Goal: Book appointment/travel/reservation

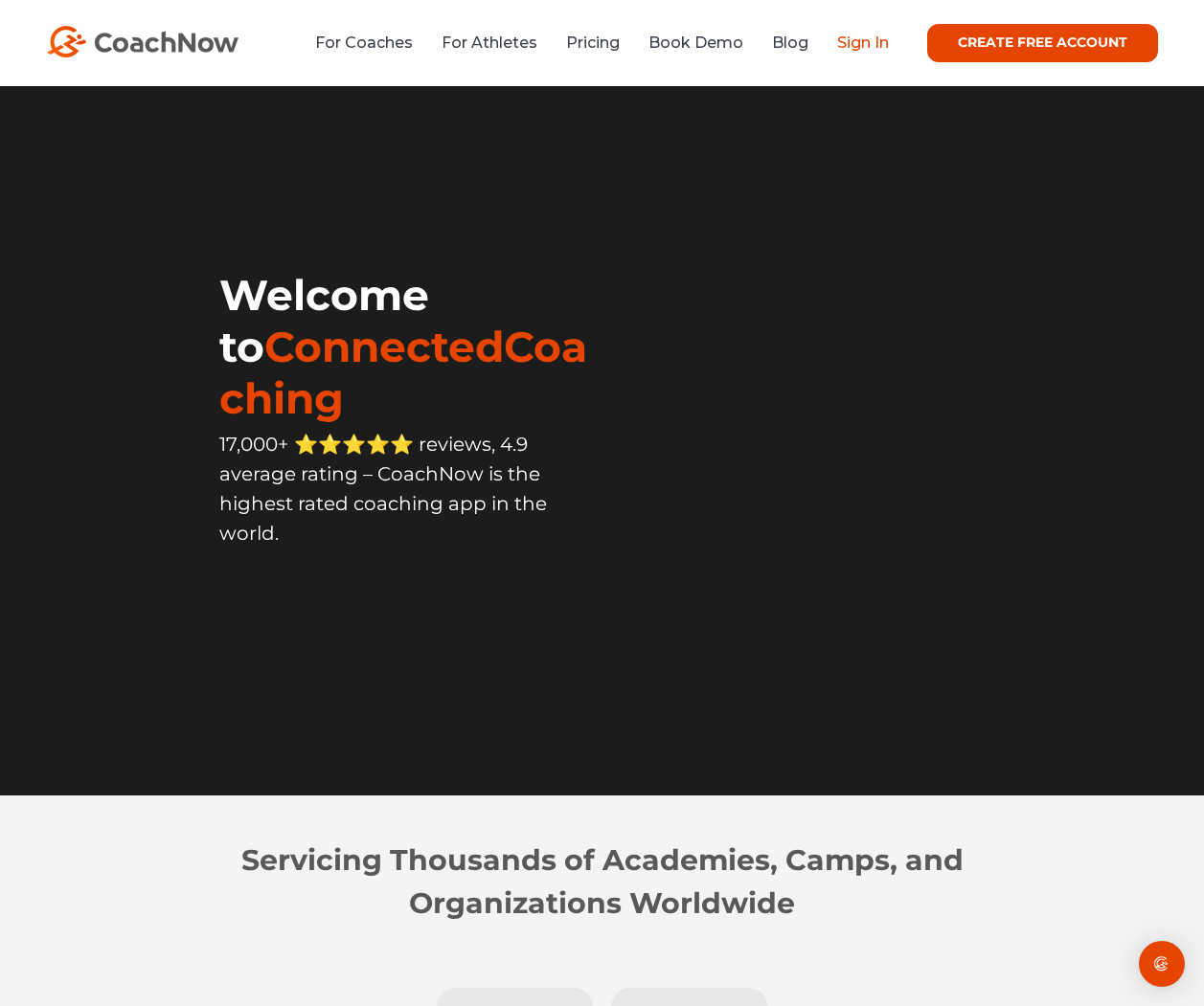
click at [837, 46] on link "Sign In" at bounding box center [862, 42] width 52 height 19
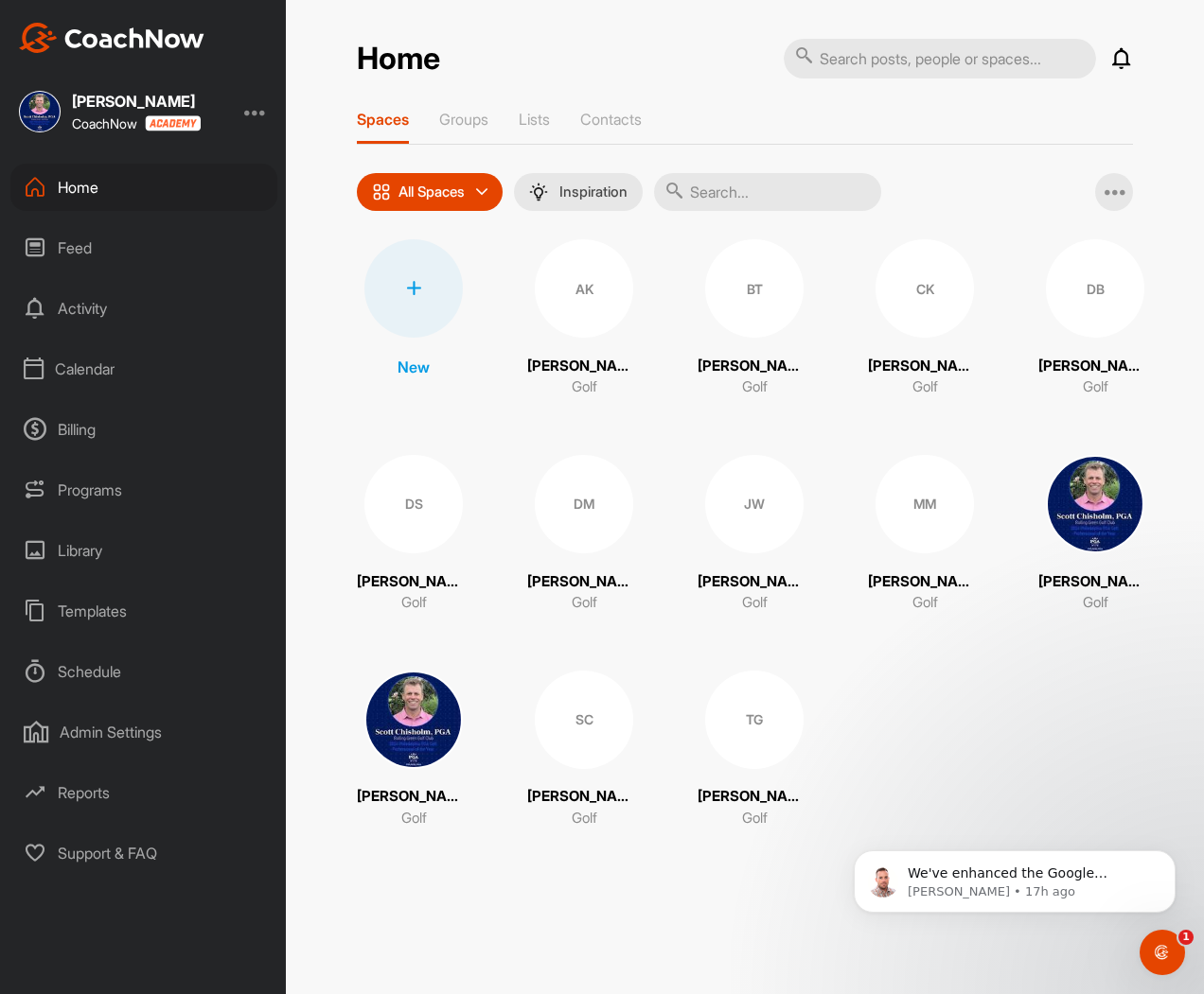
click at [89, 374] on div "Calendar" at bounding box center [144, 368] width 267 height 47
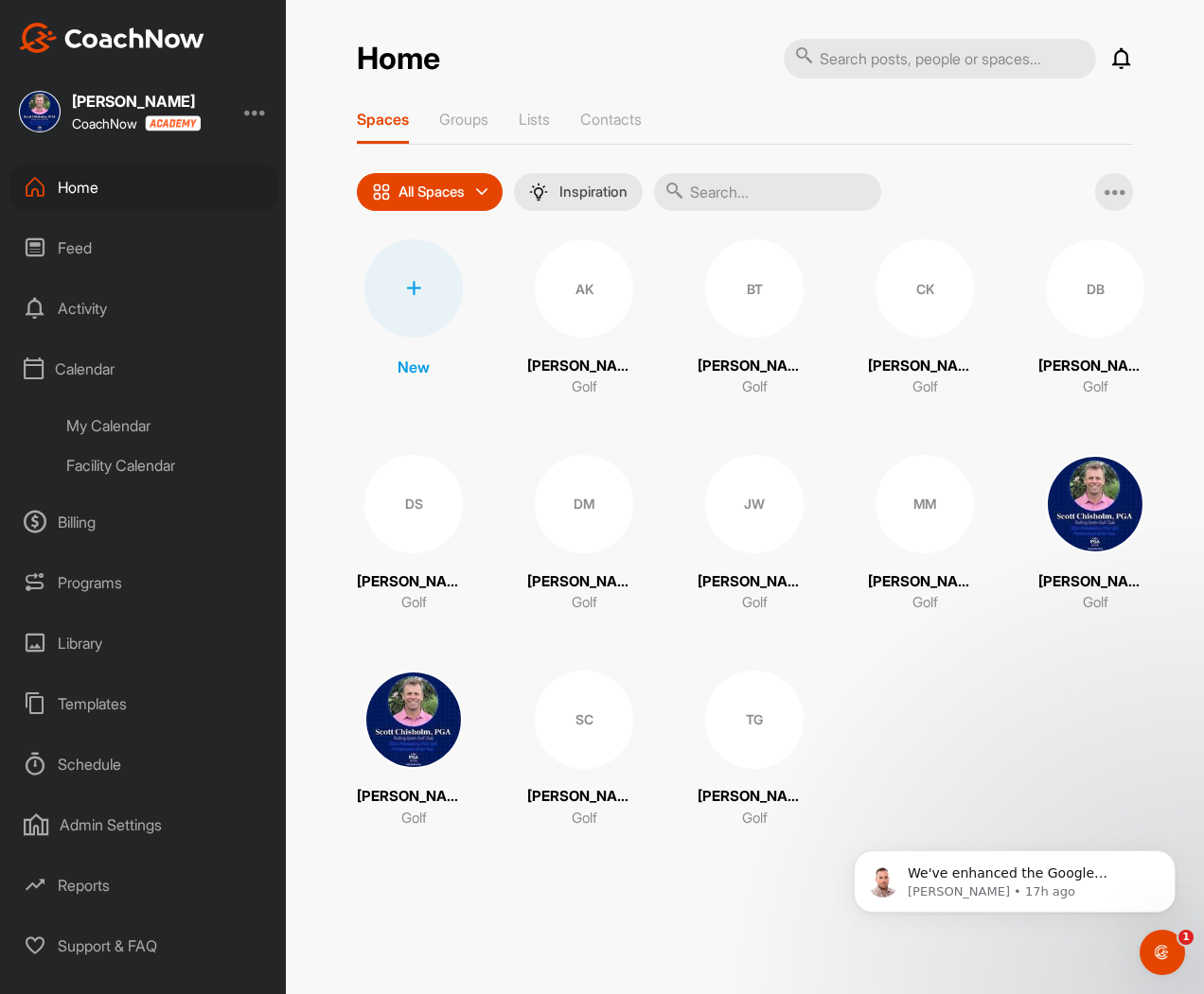
click at [89, 414] on div "My Calendar" at bounding box center [165, 425] width 224 height 40
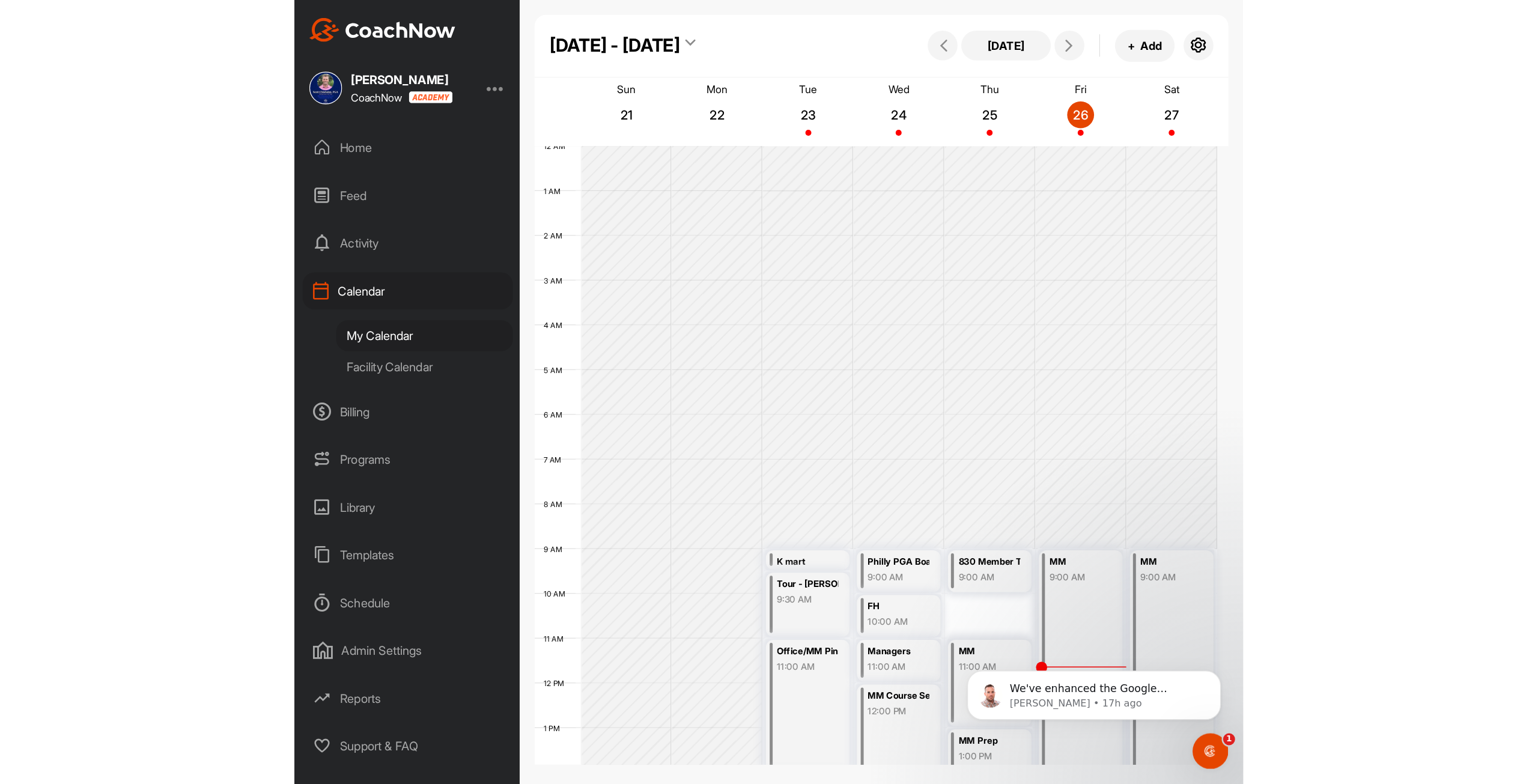
scroll to position [208, 0]
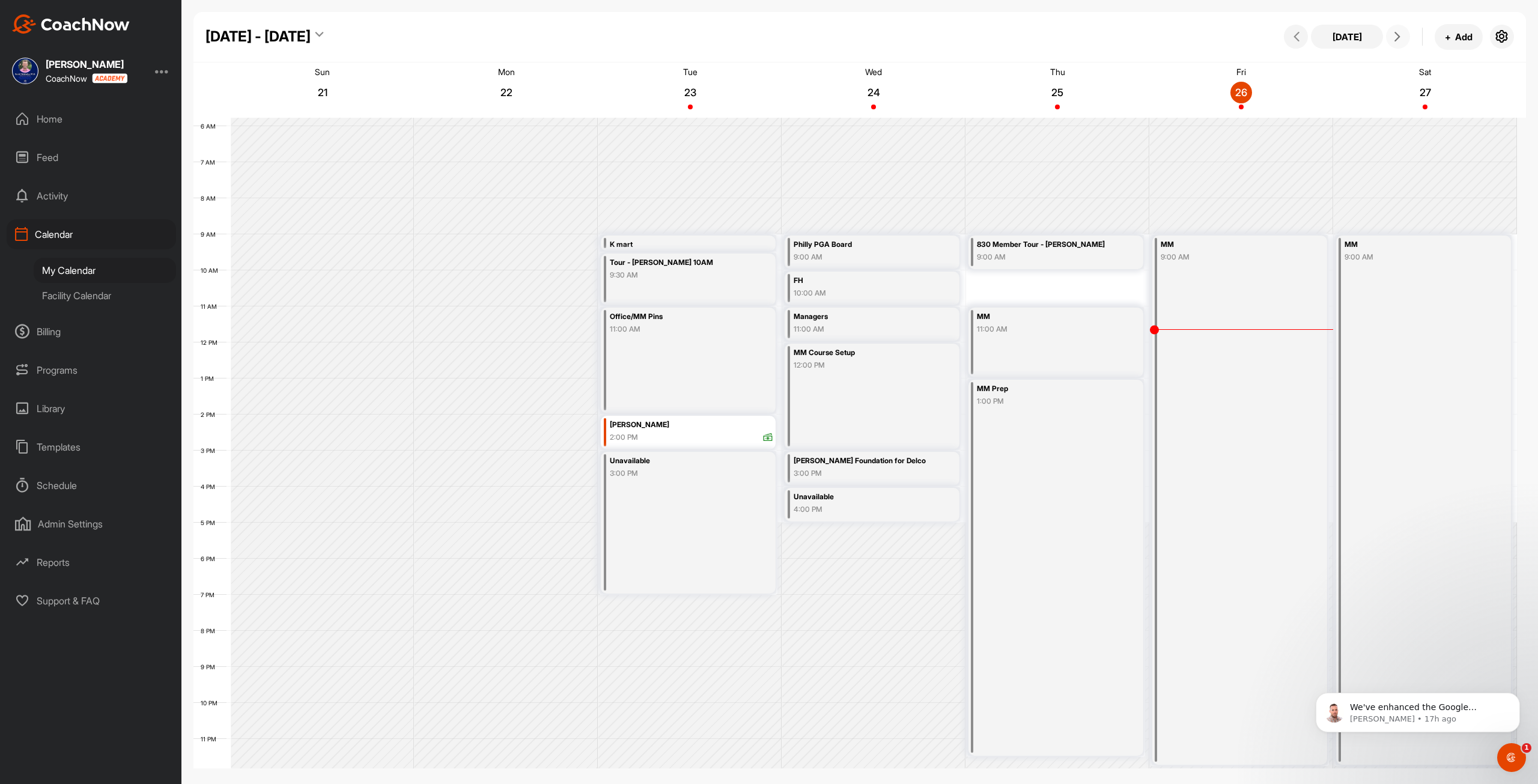
click at [764, 37] on icon at bounding box center [1397, 37] width 10 height 10
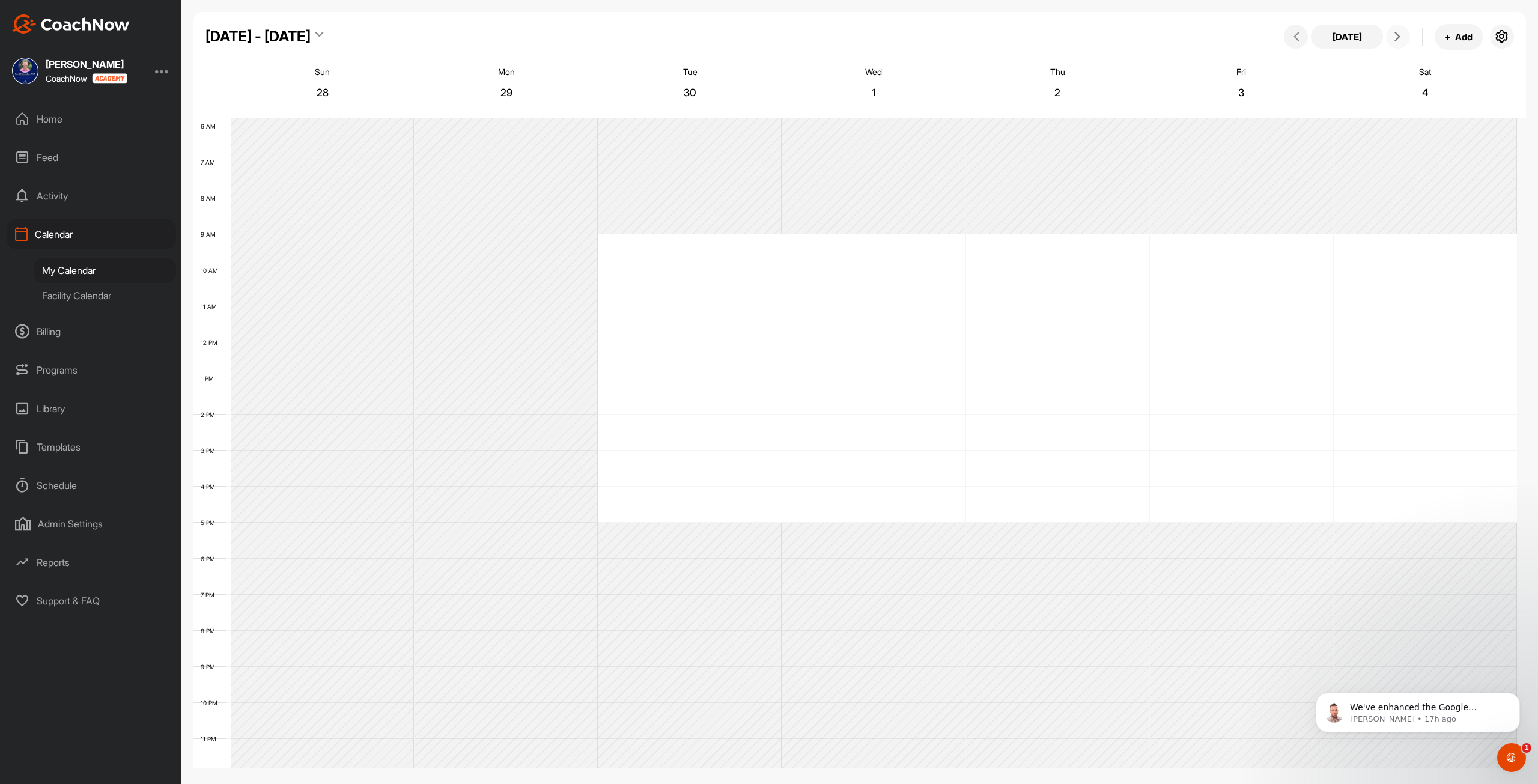
scroll to position [174, 0]
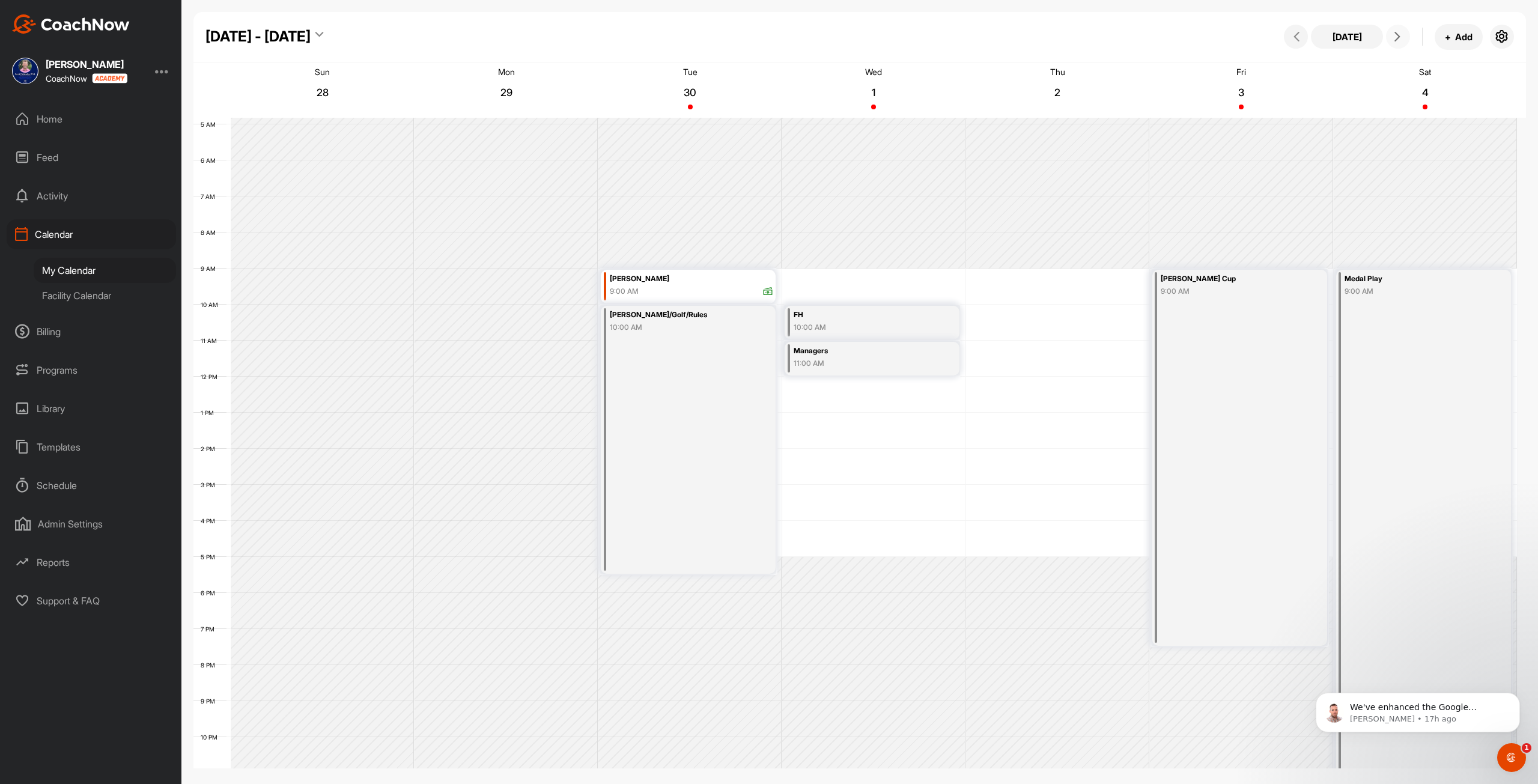
click at [764, 37] on icon at bounding box center [1397, 37] width 10 height 10
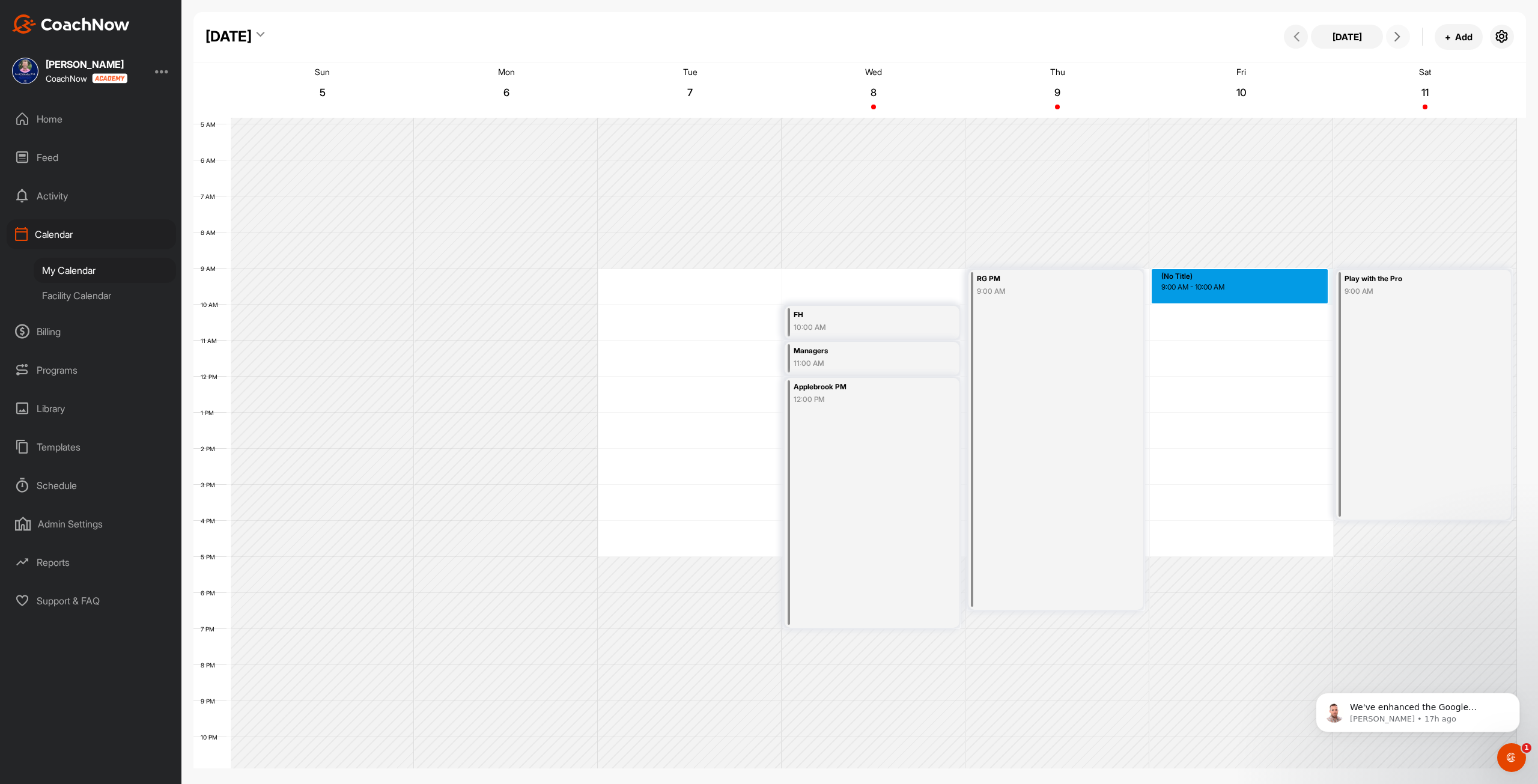
click at [764, 274] on div "12 AM 1 AM 2 AM 3 AM 4 AM 5 AM 6 AM 7 AM 8 AM 9 AM 10 AM 11 AM 12 PM 1 PM 2 PM …" at bounding box center [855, 376] width 1324 height 865
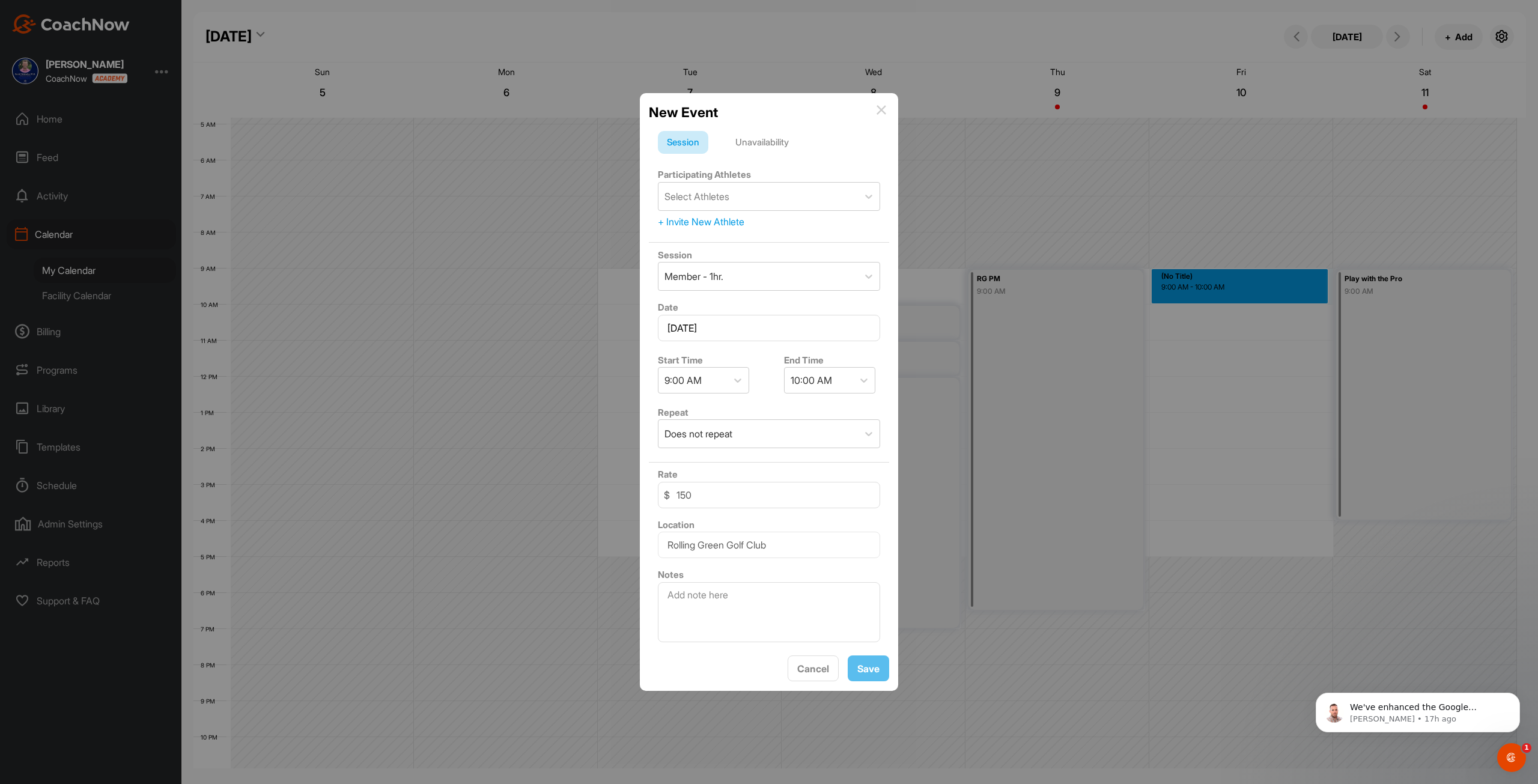
click at [764, 143] on div "Unavailability" at bounding box center [762, 142] width 71 height 23
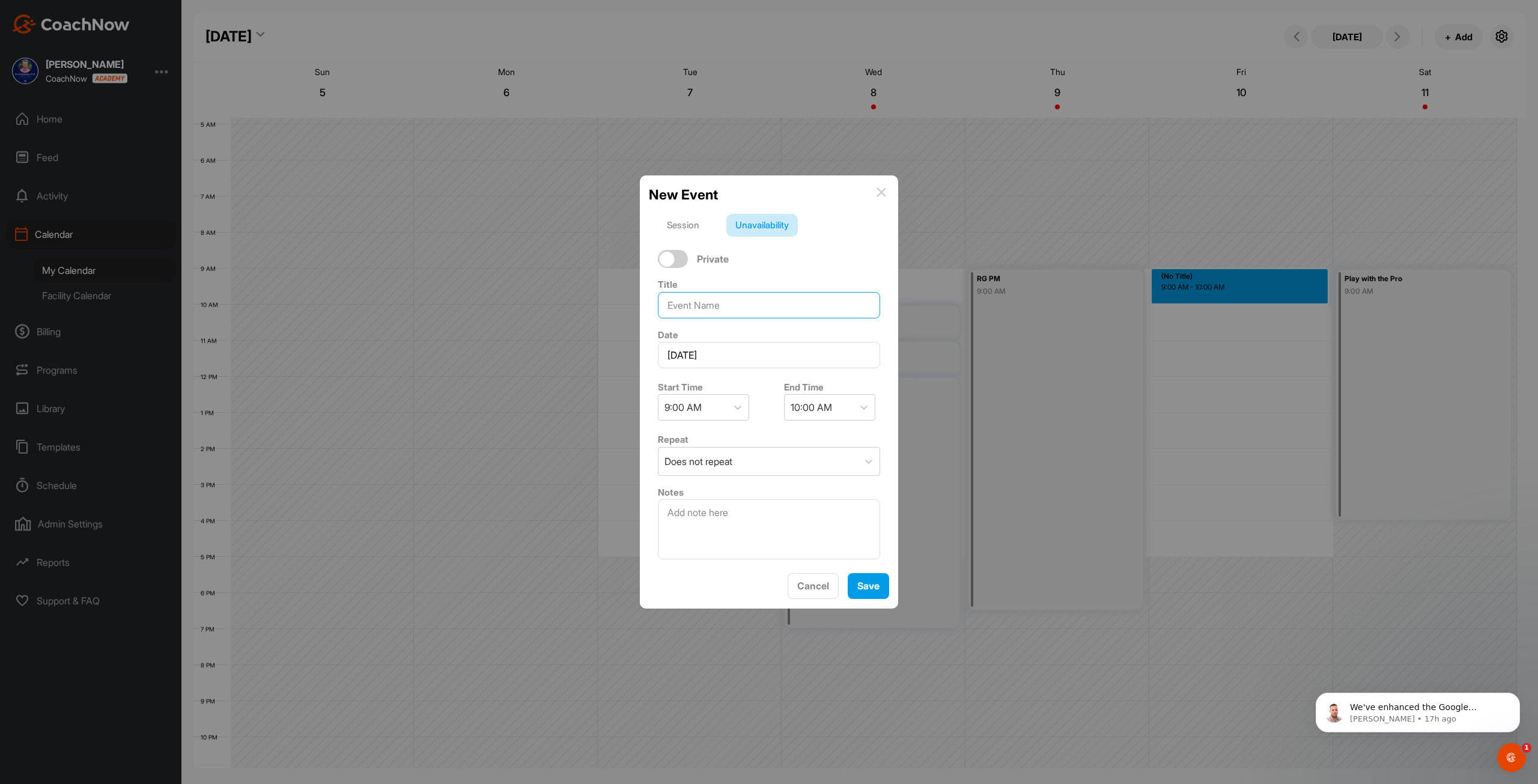
click at [721, 309] on input at bounding box center [769, 305] width 222 height 26
type input "Charlie at RG"
click at [764, 592] on span "Save" at bounding box center [868, 586] width 22 height 12
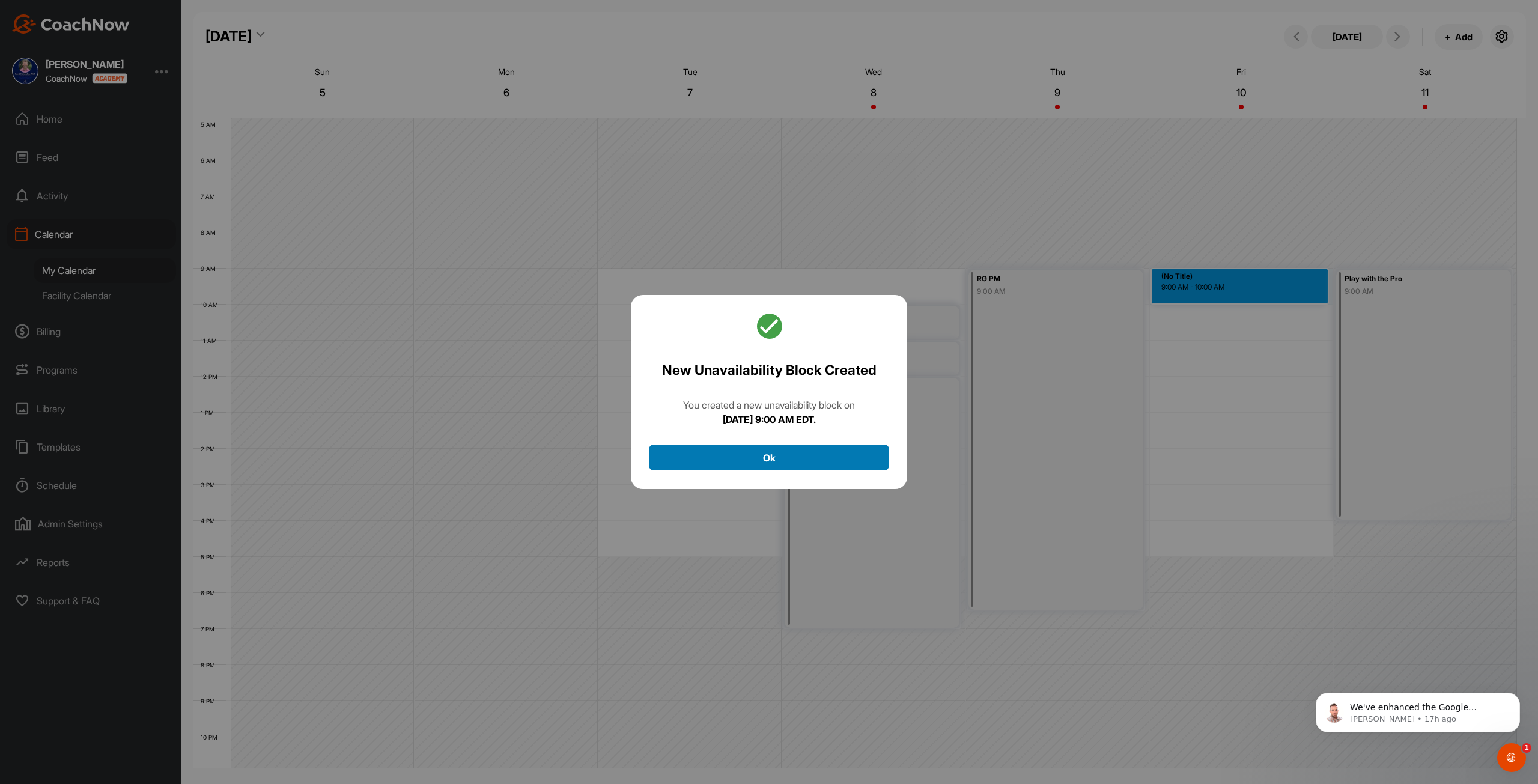
click at [764, 455] on button "Ok" at bounding box center [769, 457] width 240 height 26
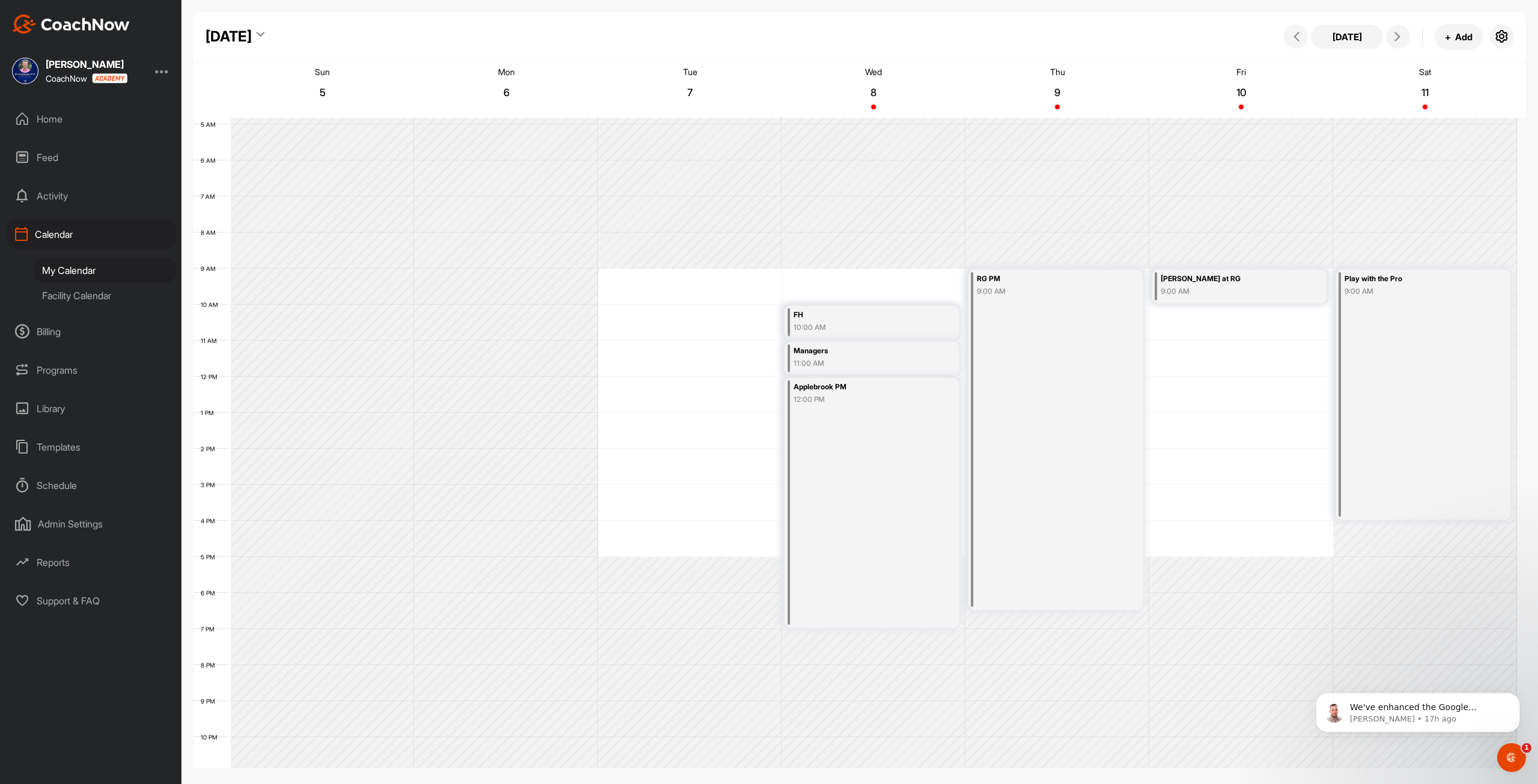
click at [764, 282] on div "Charlie at RG" at bounding box center [1228, 279] width 136 height 14
click at [764, 324] on icon at bounding box center [1296, 324] width 14 height 14
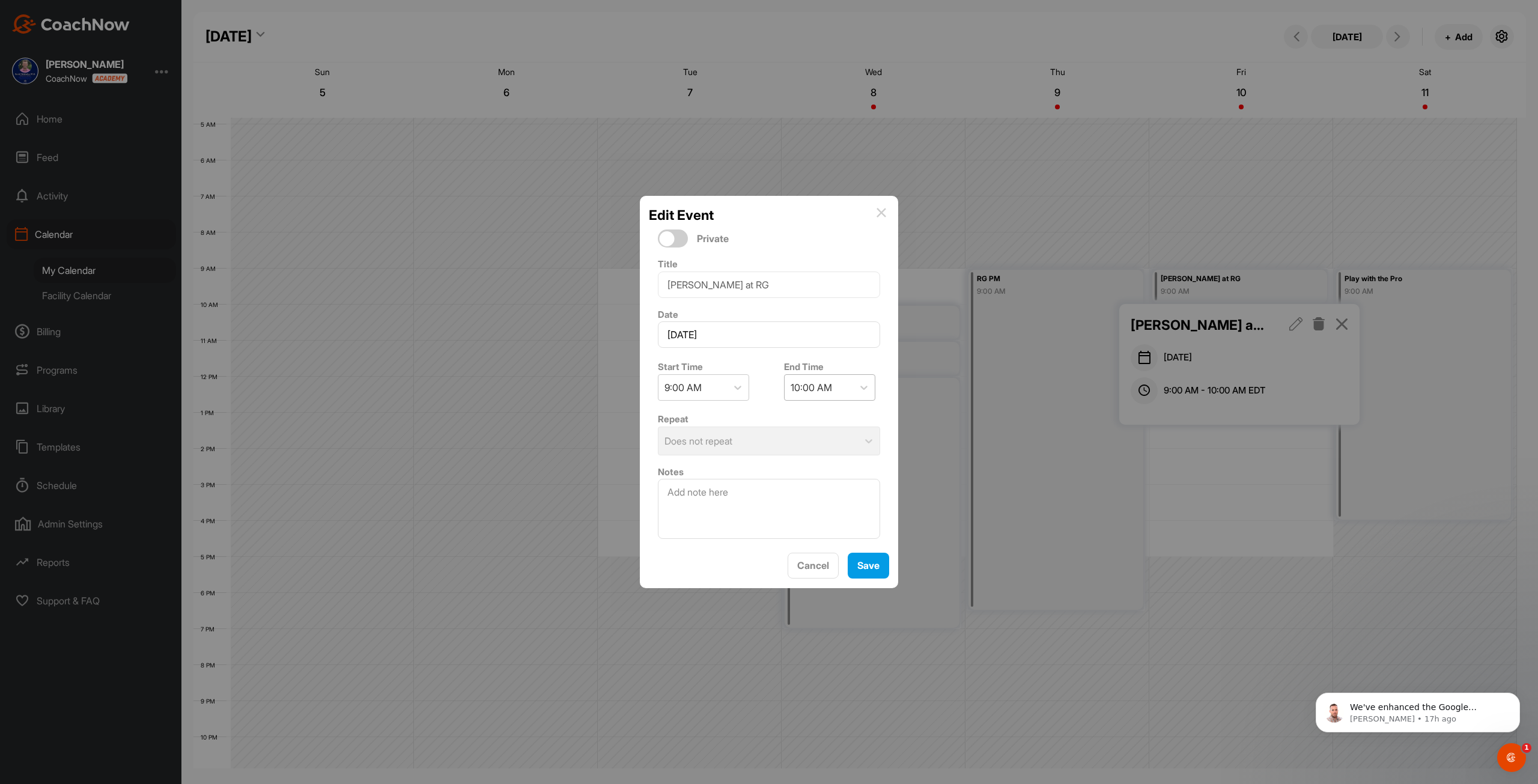
click at [764, 384] on div "10:00 AM" at bounding box center [812, 387] width 42 height 14
click at [764, 559] on div "5:00 PM" at bounding box center [825, 564] width 91 height 24
click at [764, 562] on span "Save" at bounding box center [868, 565] width 22 height 12
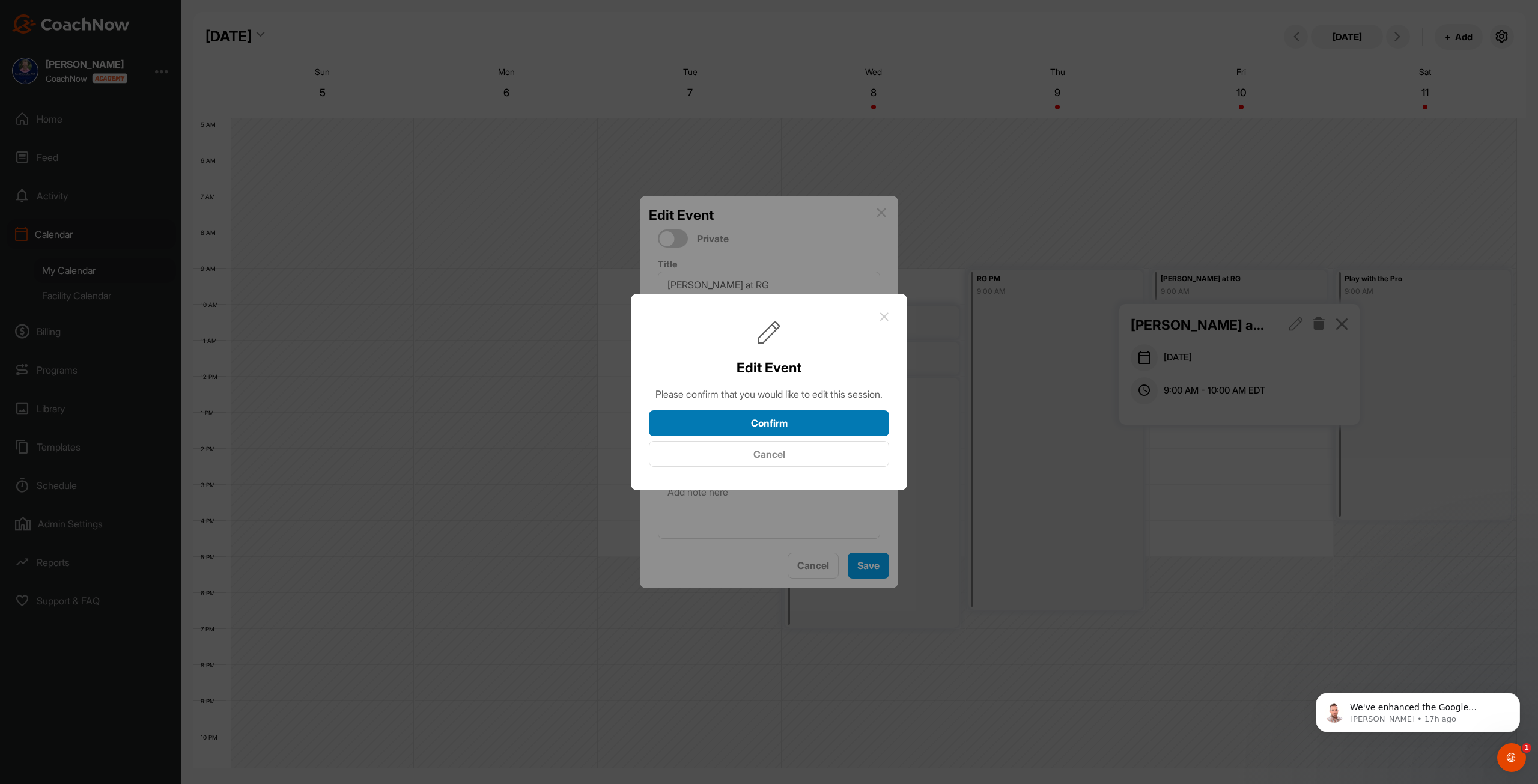
click at [764, 432] on button "Confirm" at bounding box center [769, 423] width 240 height 26
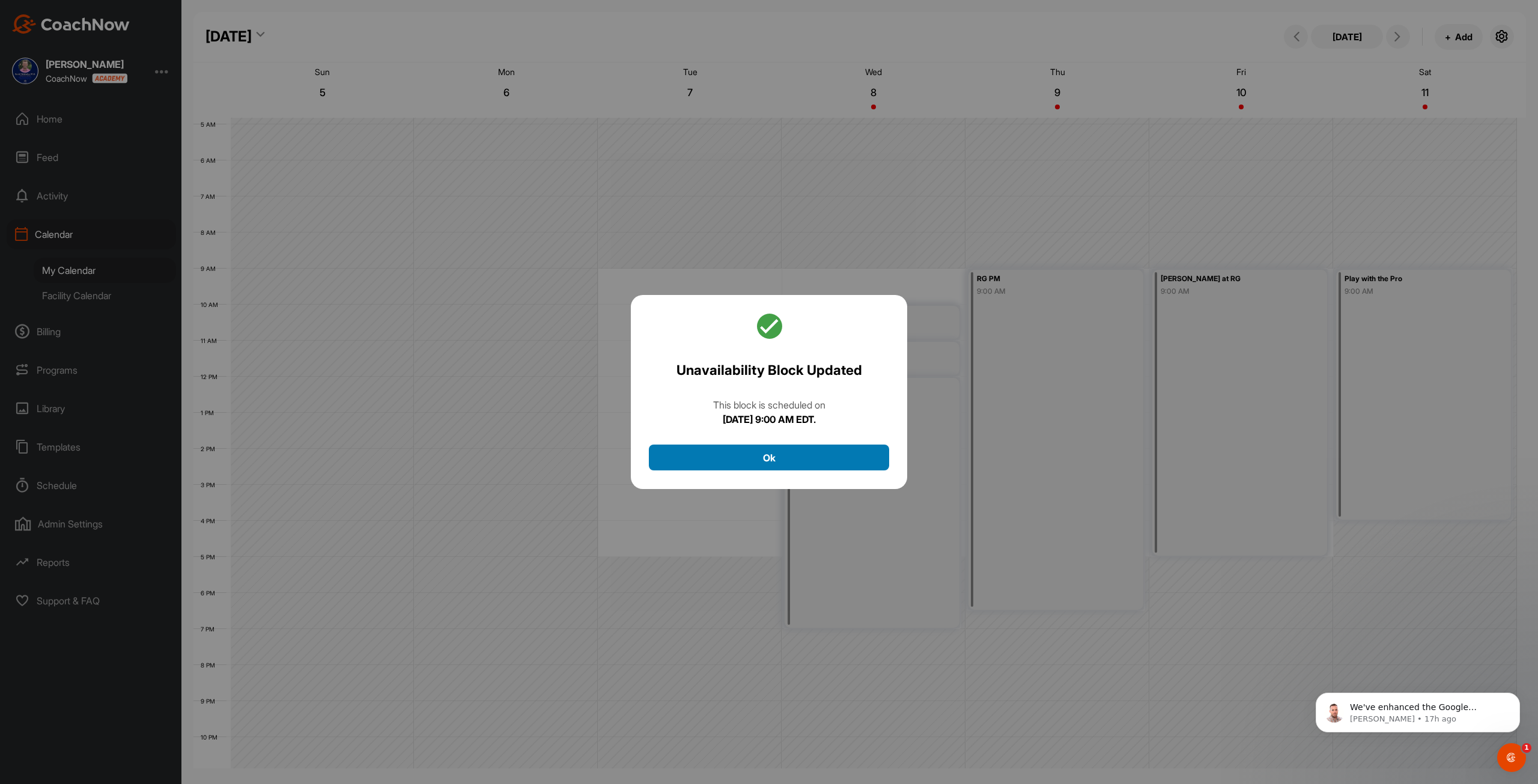
click at [742, 465] on button "Ok" at bounding box center [769, 457] width 240 height 26
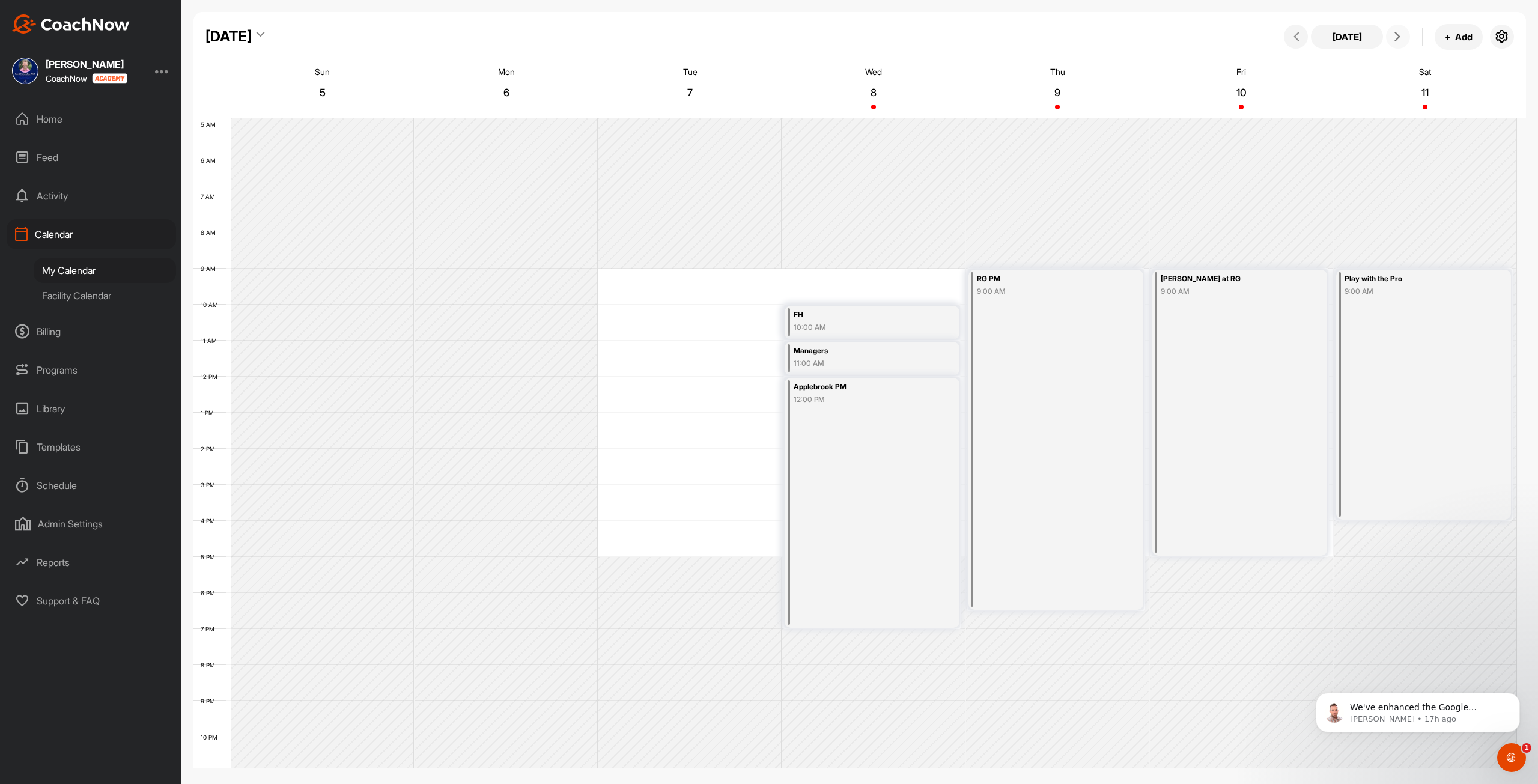
click at [764, 36] on span at bounding box center [1397, 37] width 14 height 10
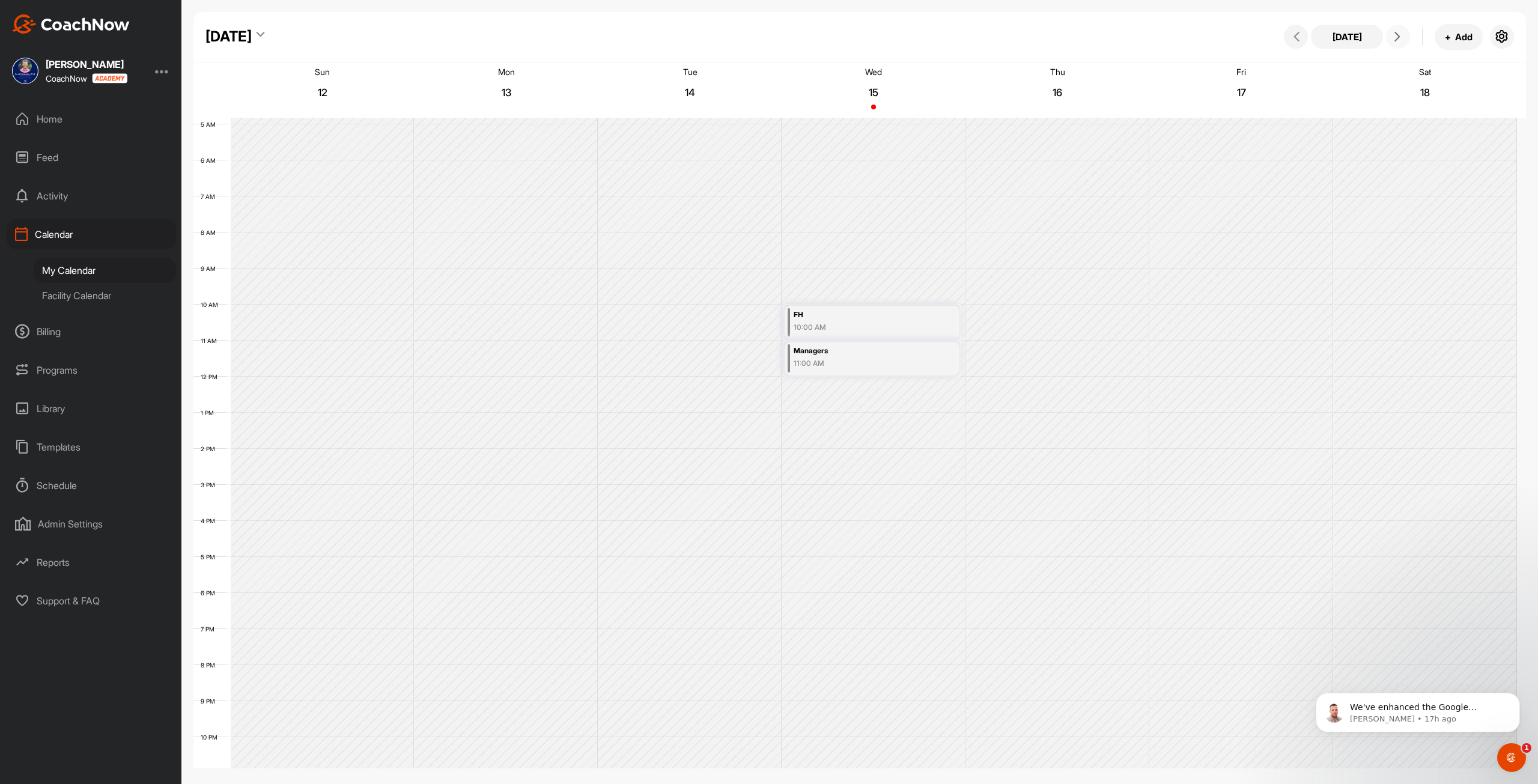
click at [764, 38] on icon at bounding box center [1397, 37] width 10 height 10
click at [764, 37] on icon at bounding box center [1297, 37] width 10 height 10
click at [166, 69] on div at bounding box center [161, 71] width 14 height 14
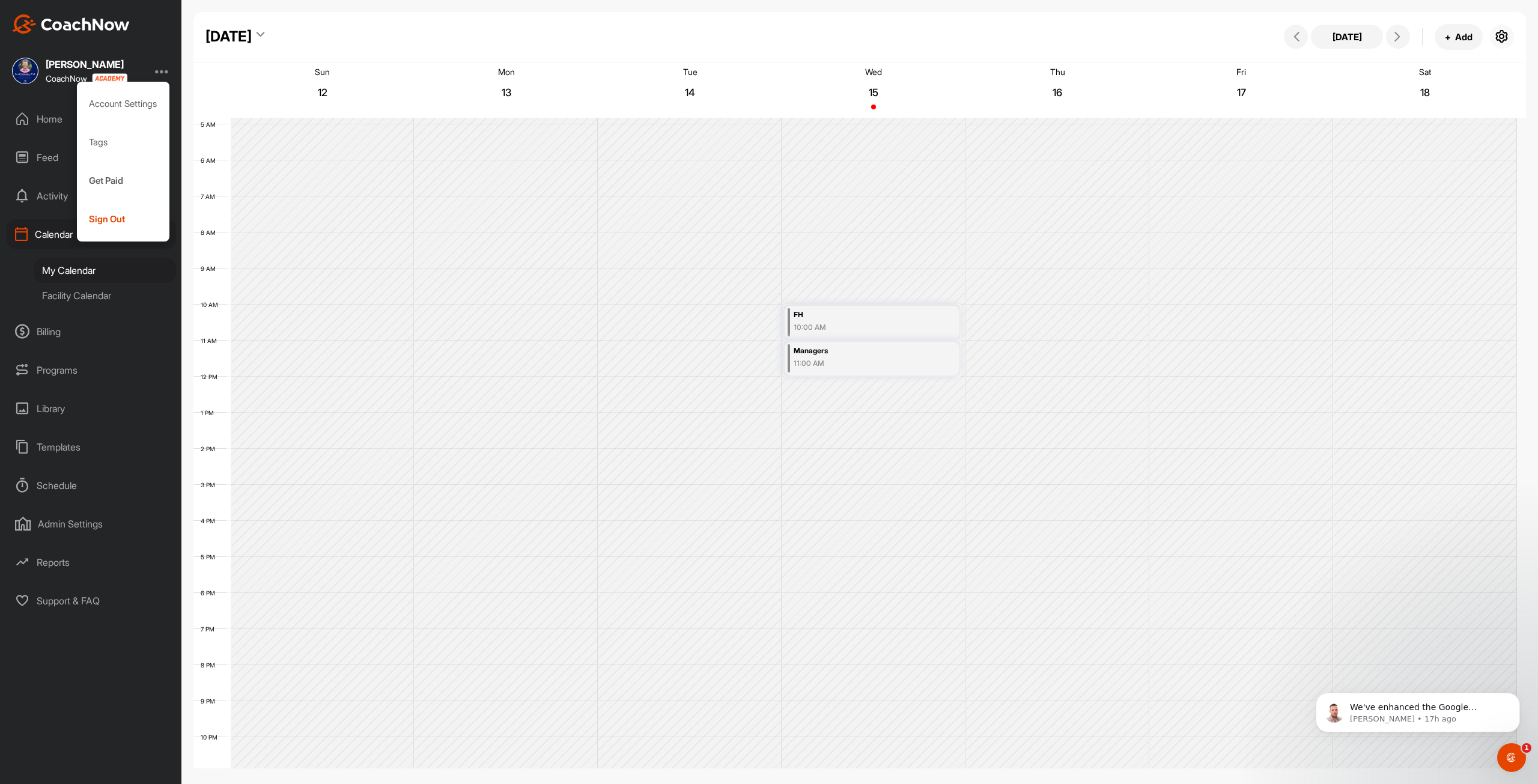
click at [764, 37] on icon "button" at bounding box center [1501, 36] width 14 height 14
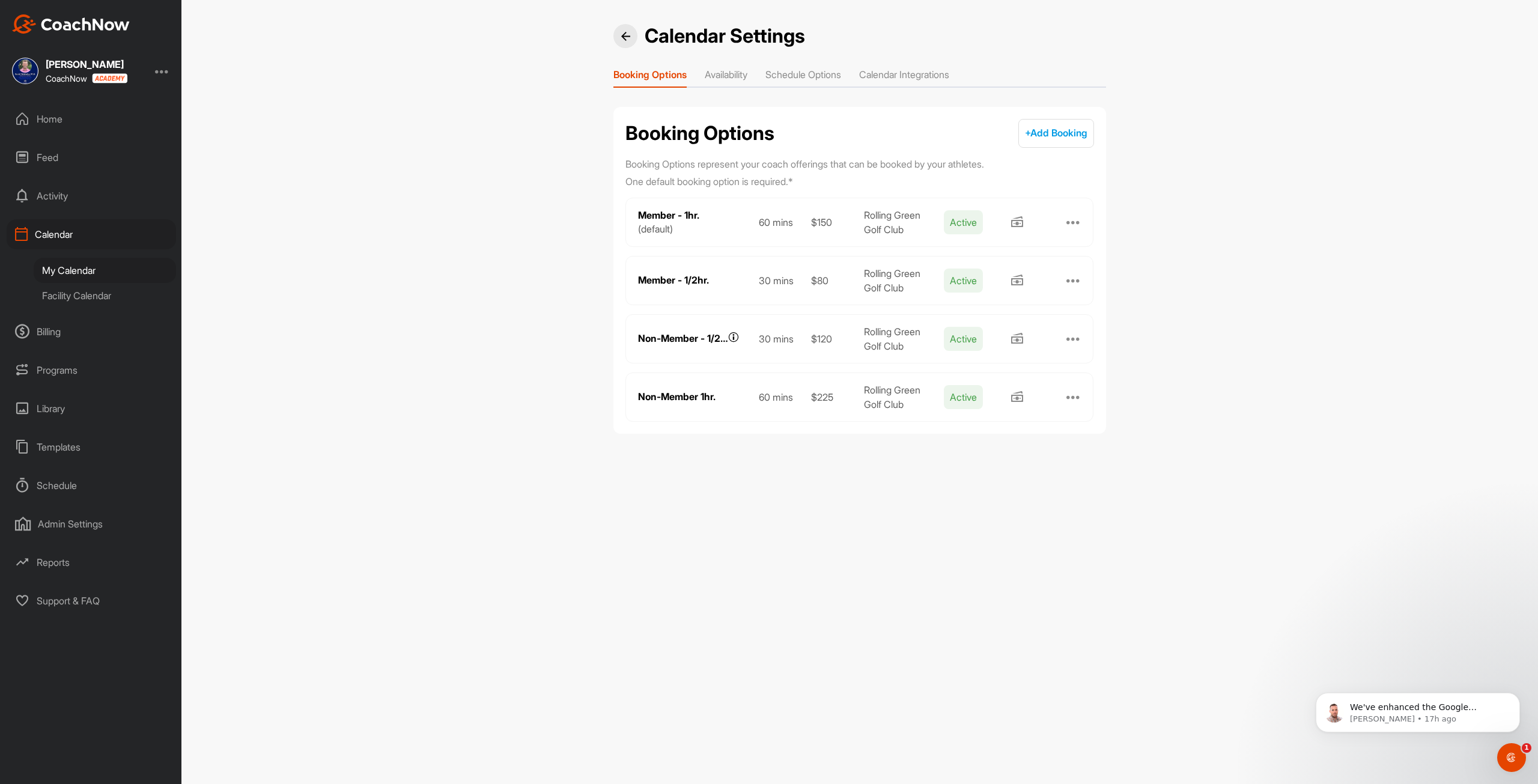
click at [730, 74] on li "Availability" at bounding box center [726, 77] width 42 height 19
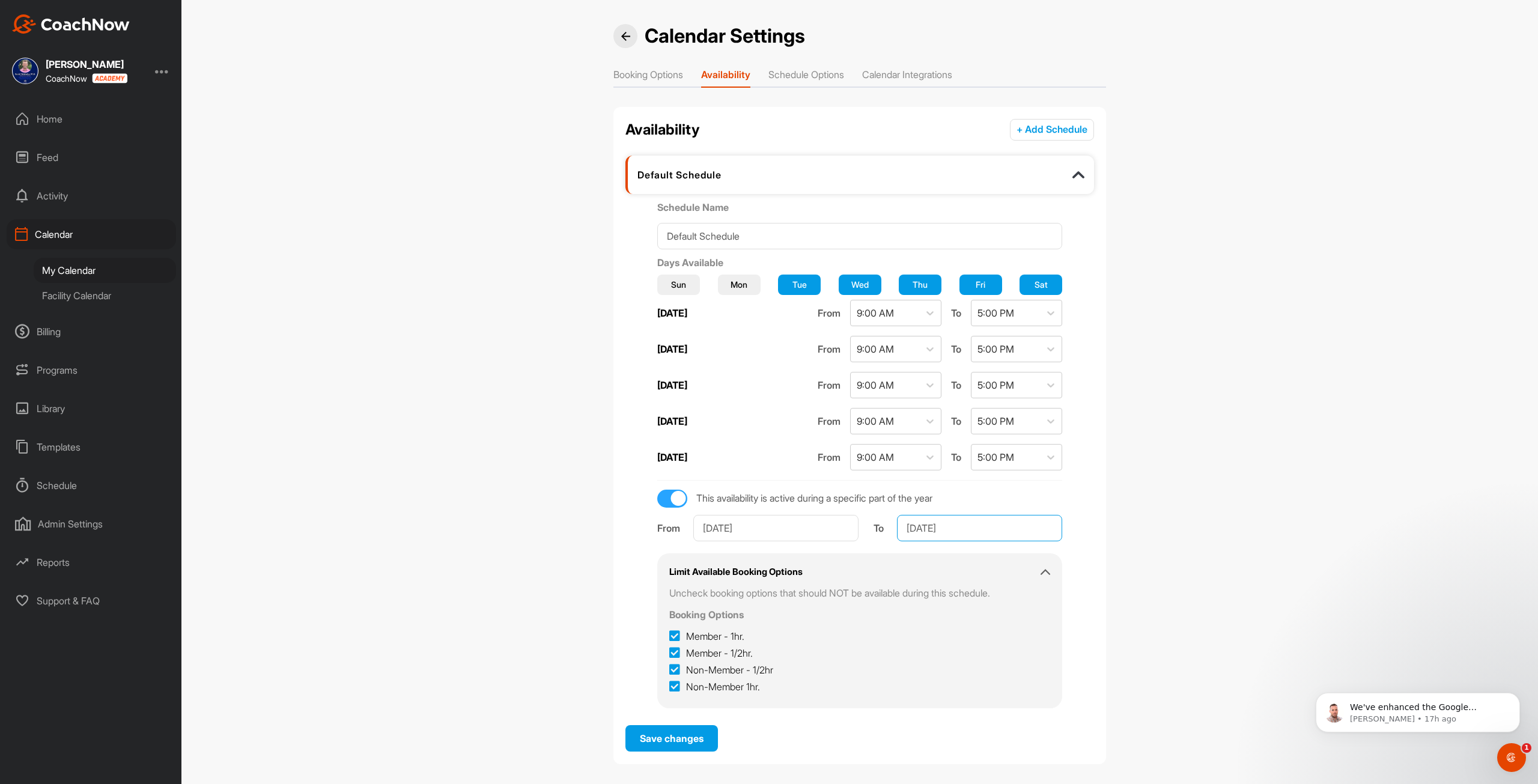
click at [764, 525] on input "Oct 10, 2025" at bounding box center [979, 528] width 165 height 26
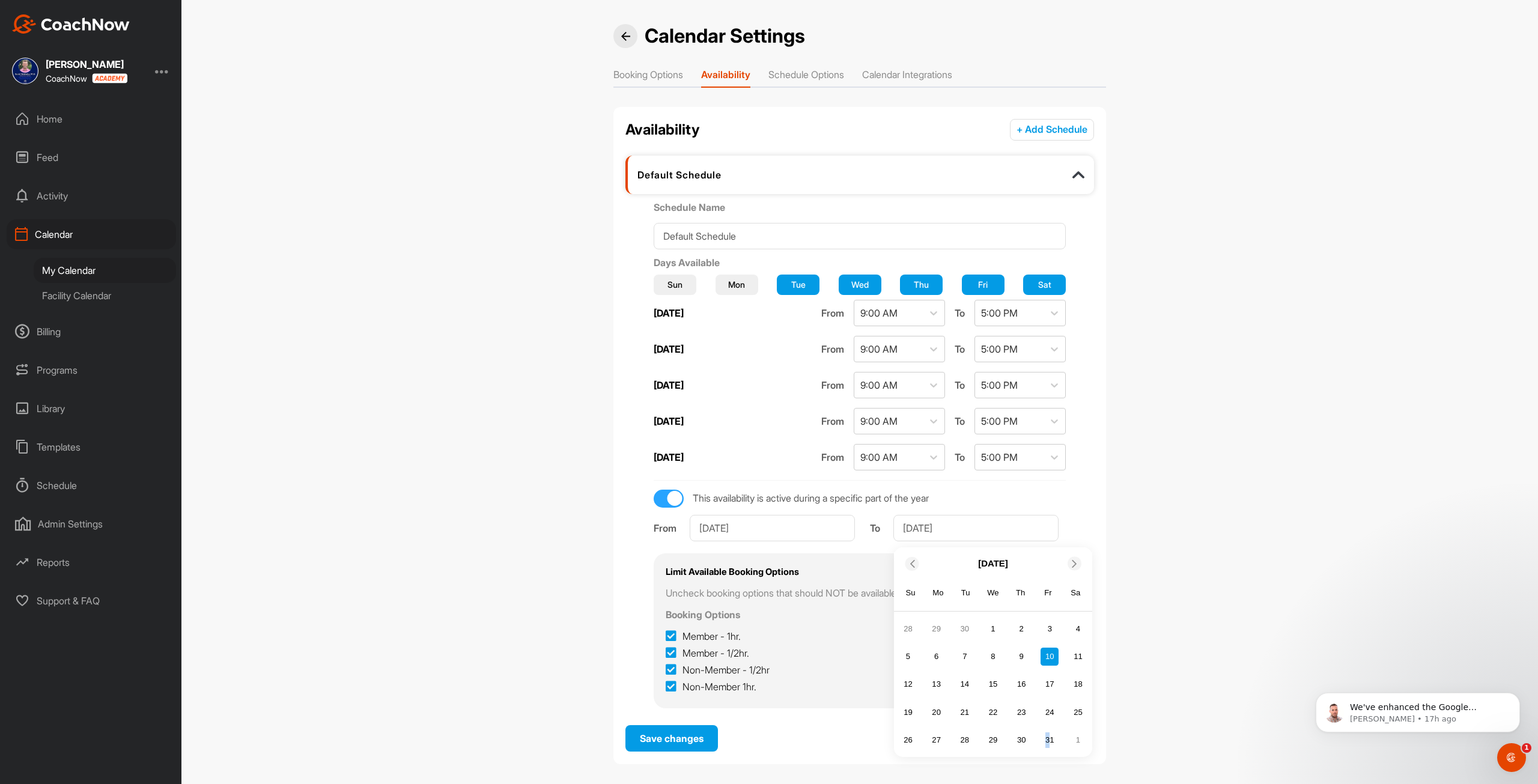
click at [764, 631] on div "31" at bounding box center [1049, 740] width 18 height 18
type input "Oct 31, 2025"
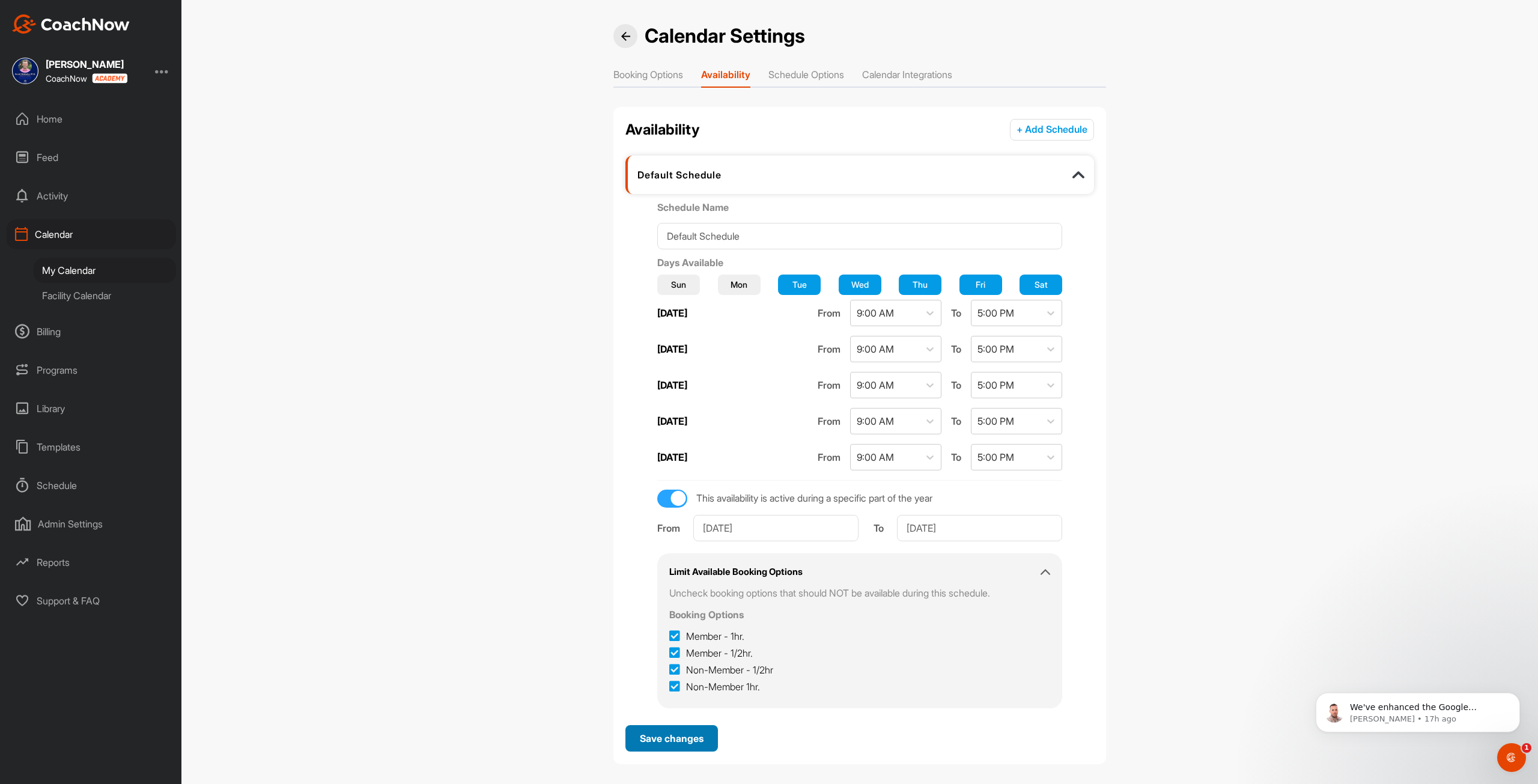
click at [656, 631] on span "Save changes" at bounding box center [672, 739] width 64 height 12
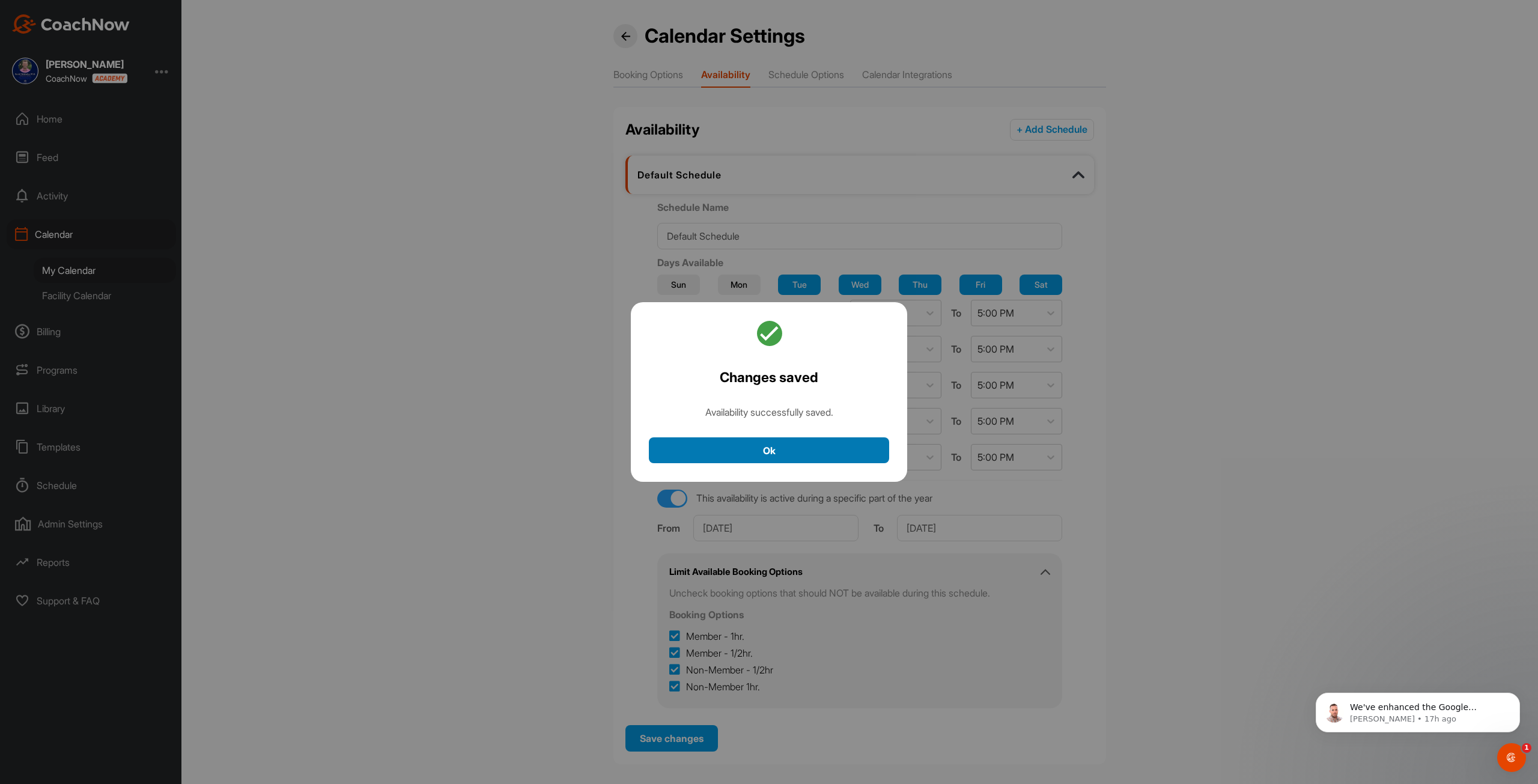
click at [745, 445] on button "Ok" at bounding box center [769, 450] width 240 height 26
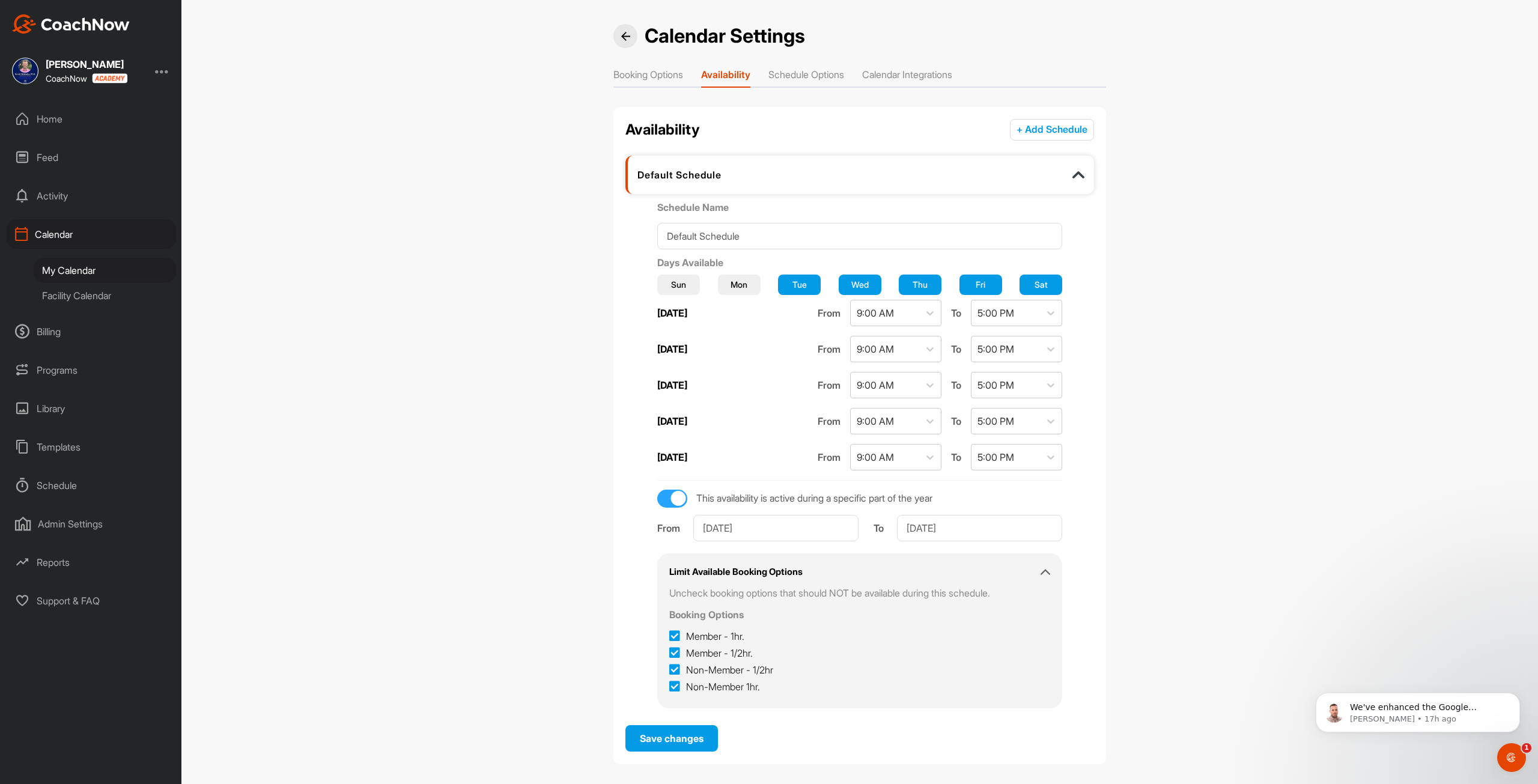
click at [71, 292] on div "Facility Calendar" at bounding box center [105, 295] width 142 height 25
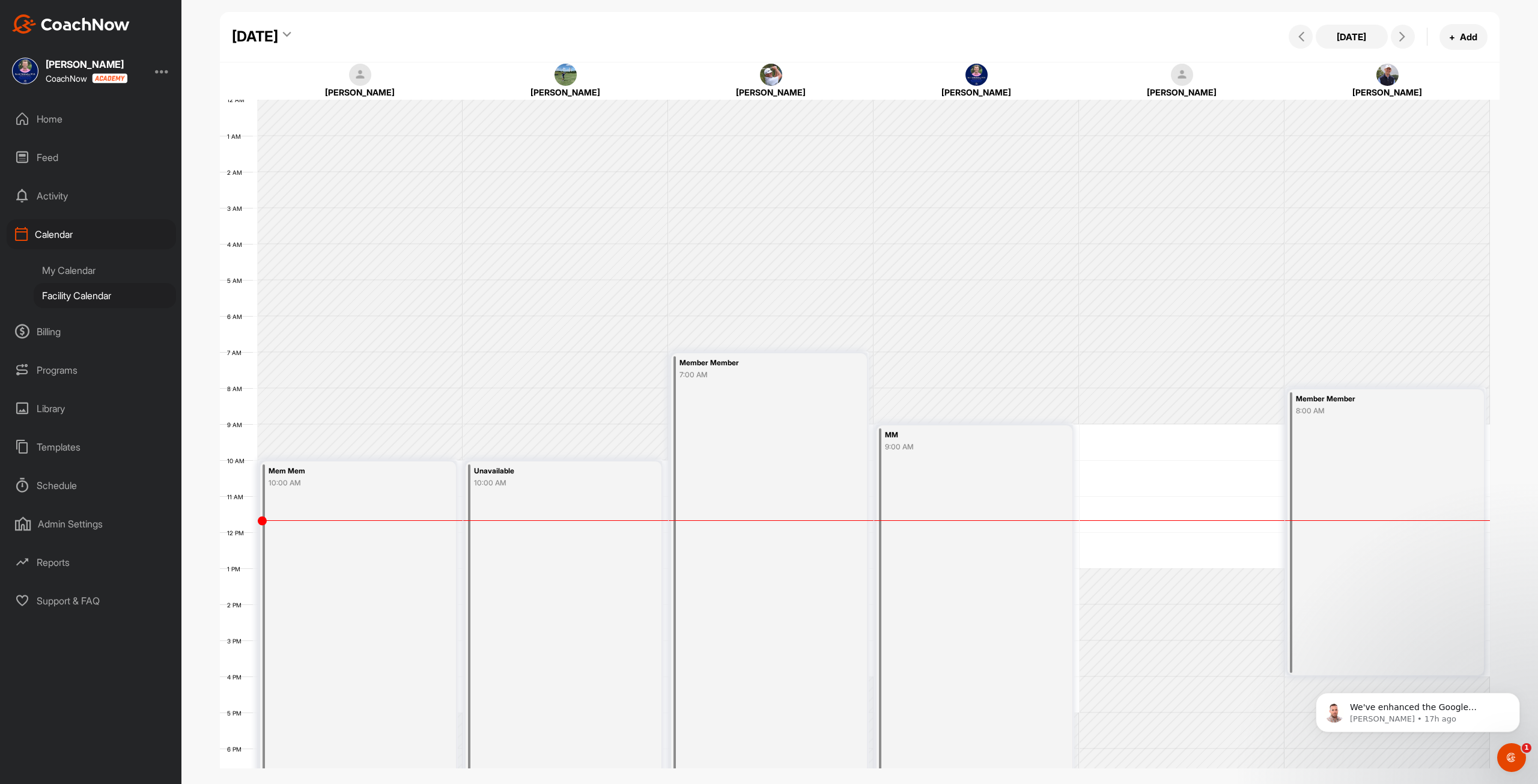
scroll to position [174, 0]
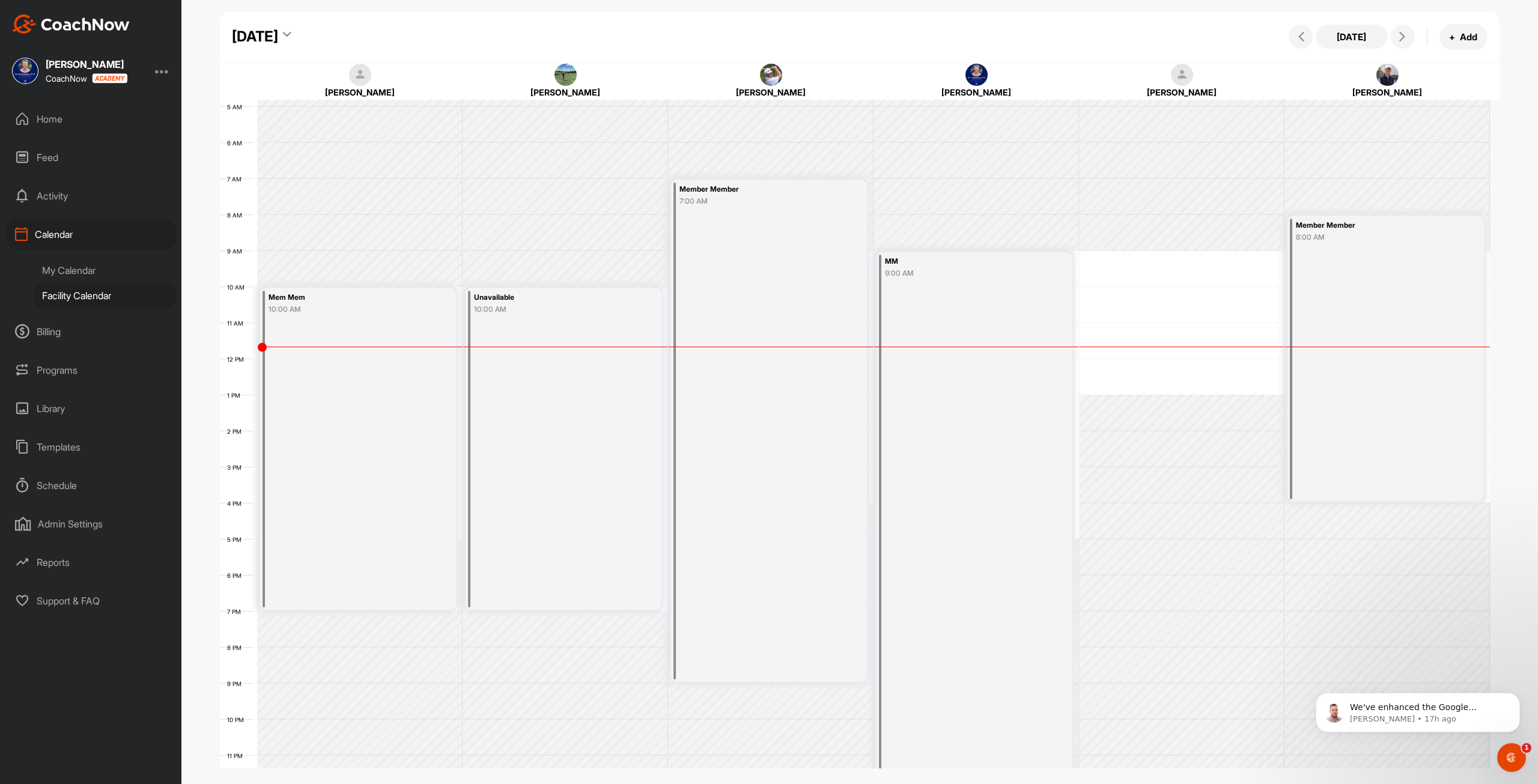
click at [65, 278] on div "My Calendar" at bounding box center [105, 270] width 142 height 25
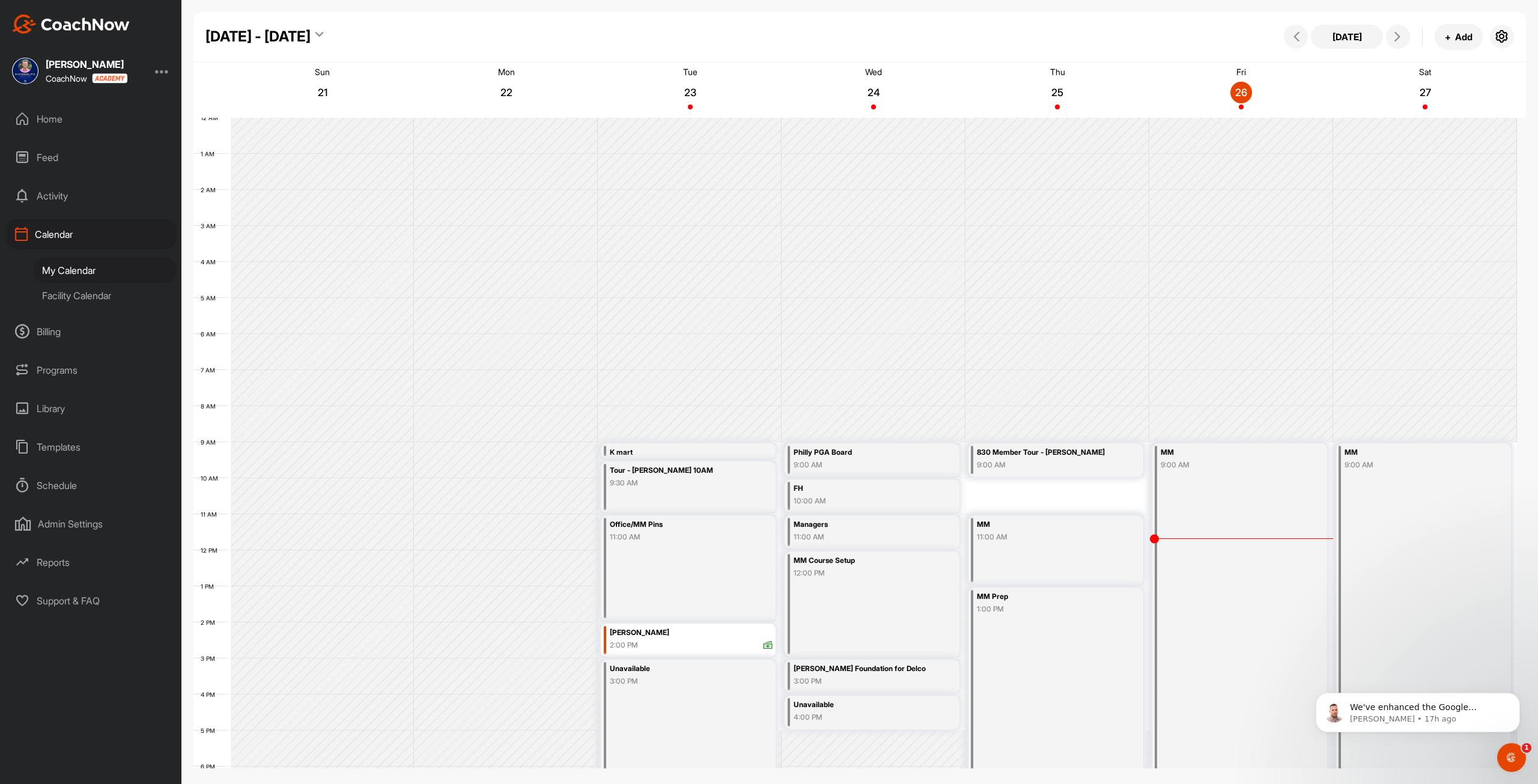
scroll to position [174, 0]
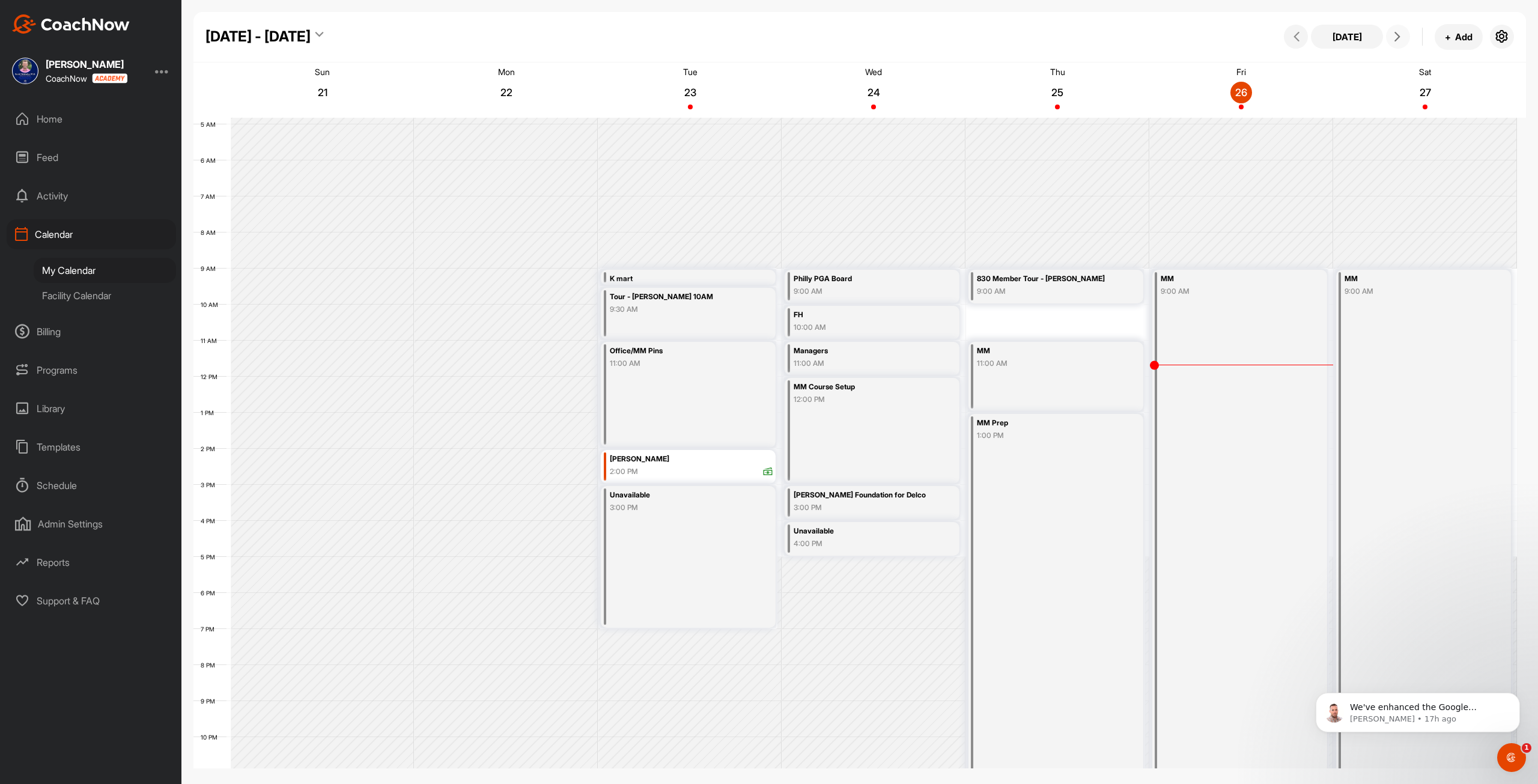
click at [764, 38] on span at bounding box center [1397, 37] width 14 height 10
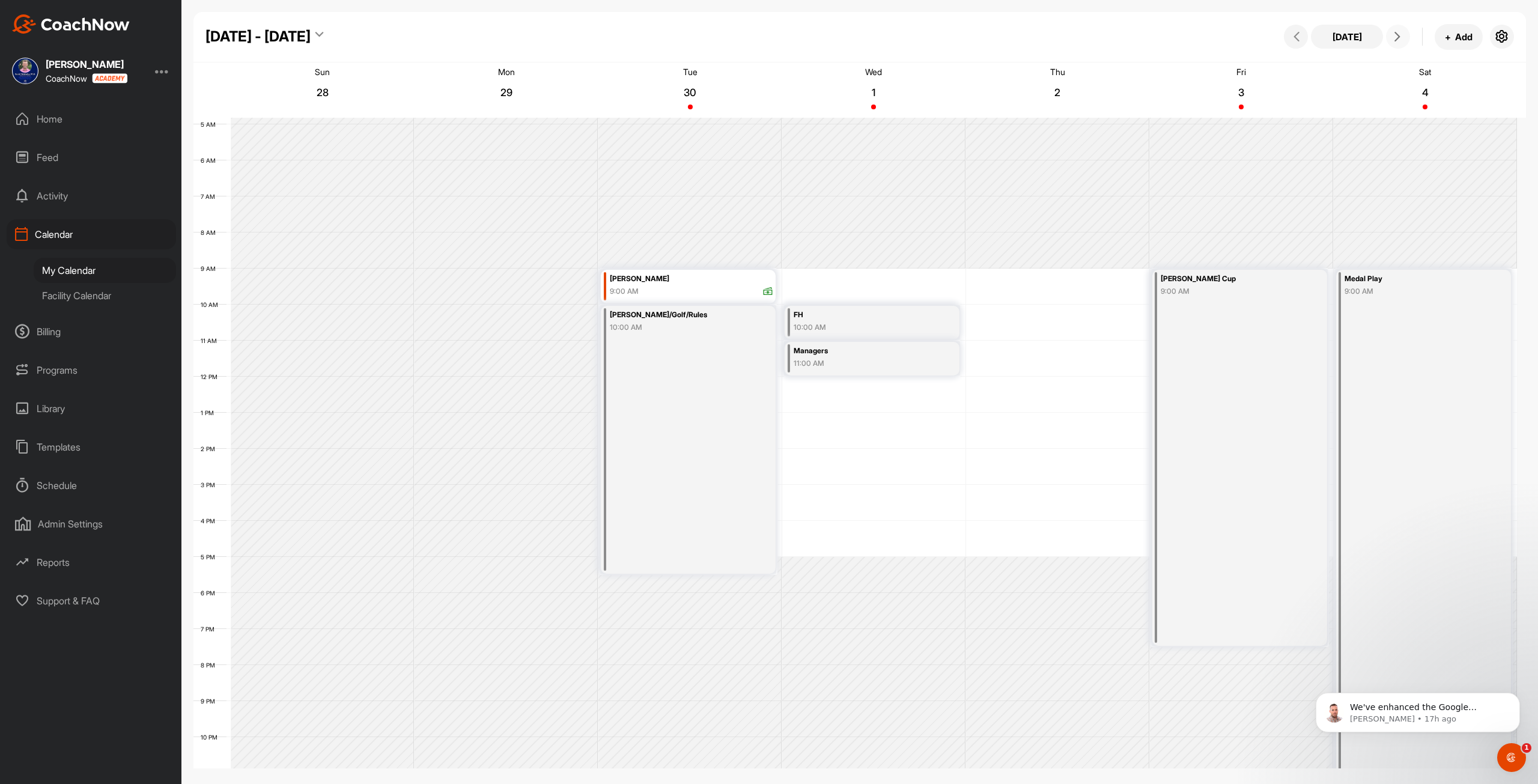
click at [764, 36] on span at bounding box center [1397, 37] width 14 height 10
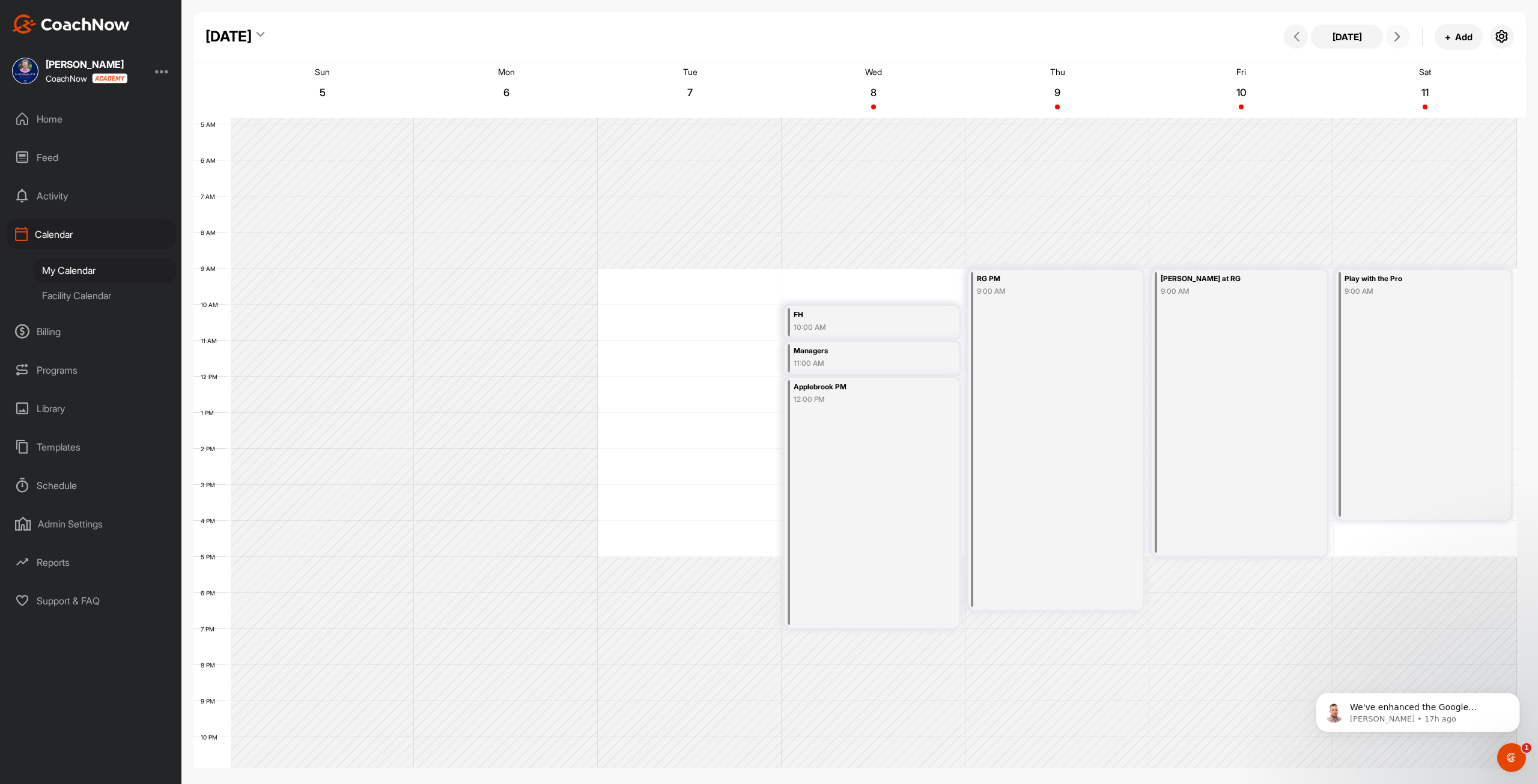
click at [764, 35] on icon at bounding box center [1397, 37] width 10 height 10
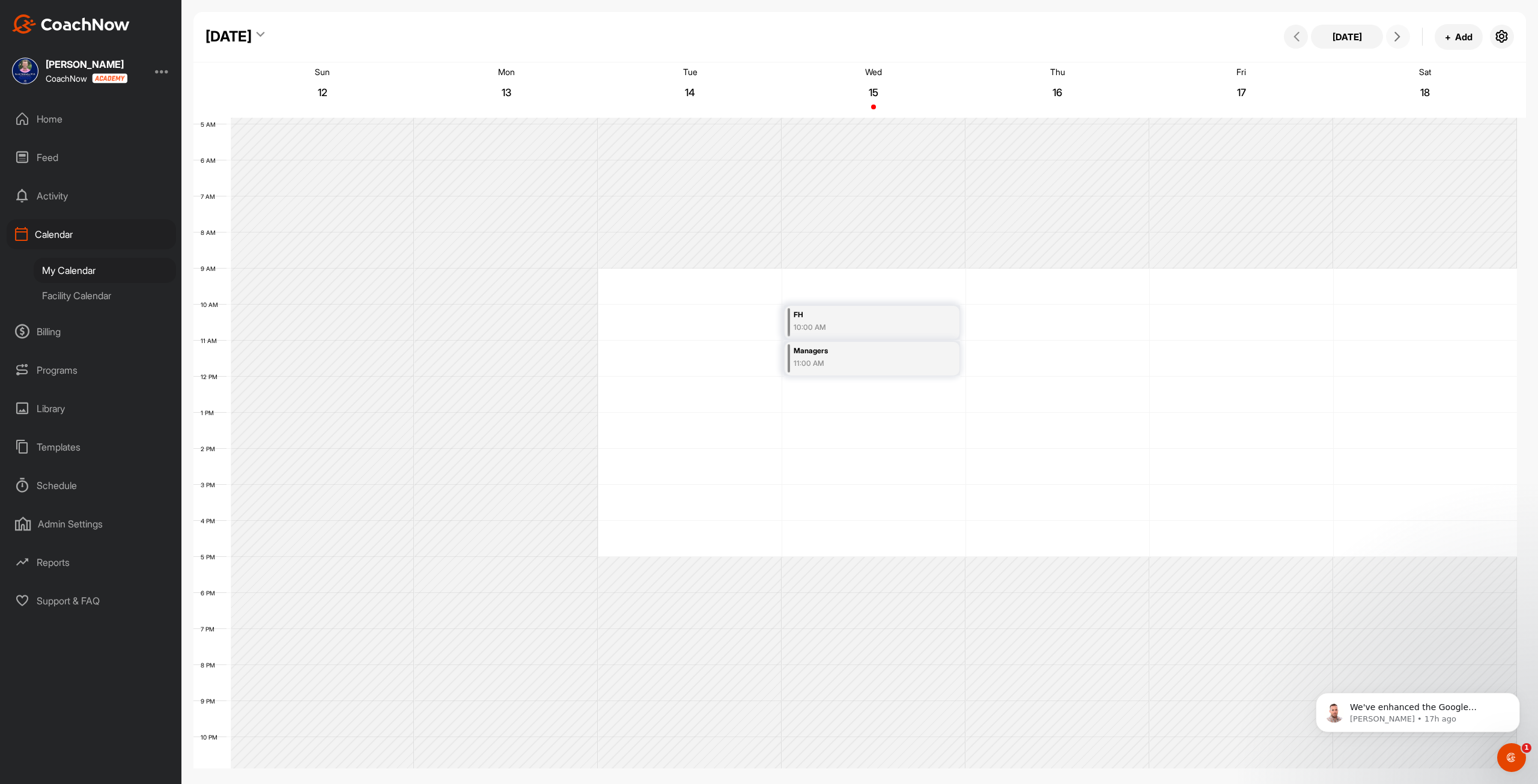
click at [645, 270] on div "12 AM 1 AM 2 AM 3 AM 4 AM 5 AM 6 AM 7 AM 8 AM 9 AM 10 AM 11 AM 12 PM 1 PM 2 PM …" at bounding box center [855, 376] width 1324 height 865
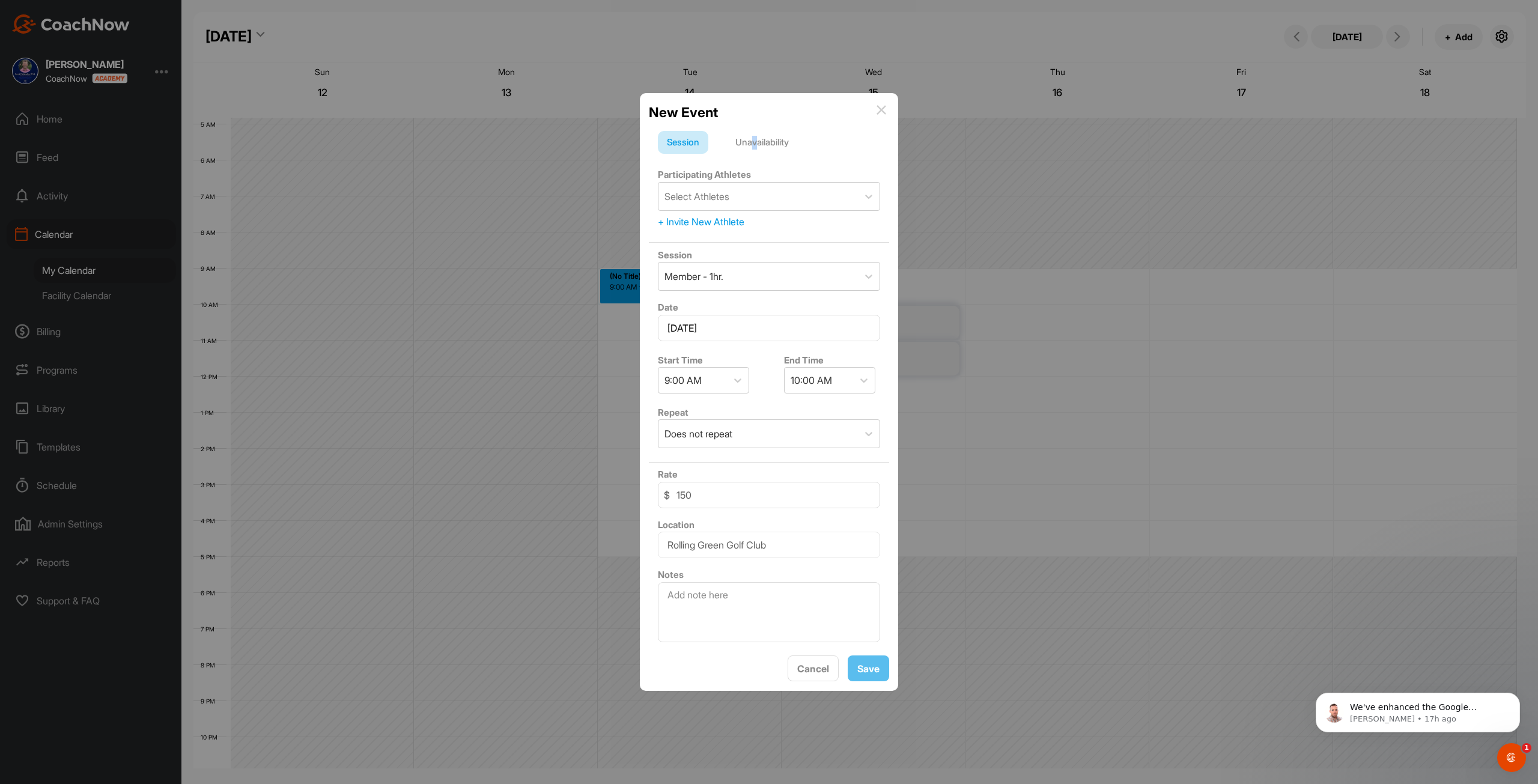
click at [756, 140] on div "Unavailability" at bounding box center [762, 142] width 71 height 23
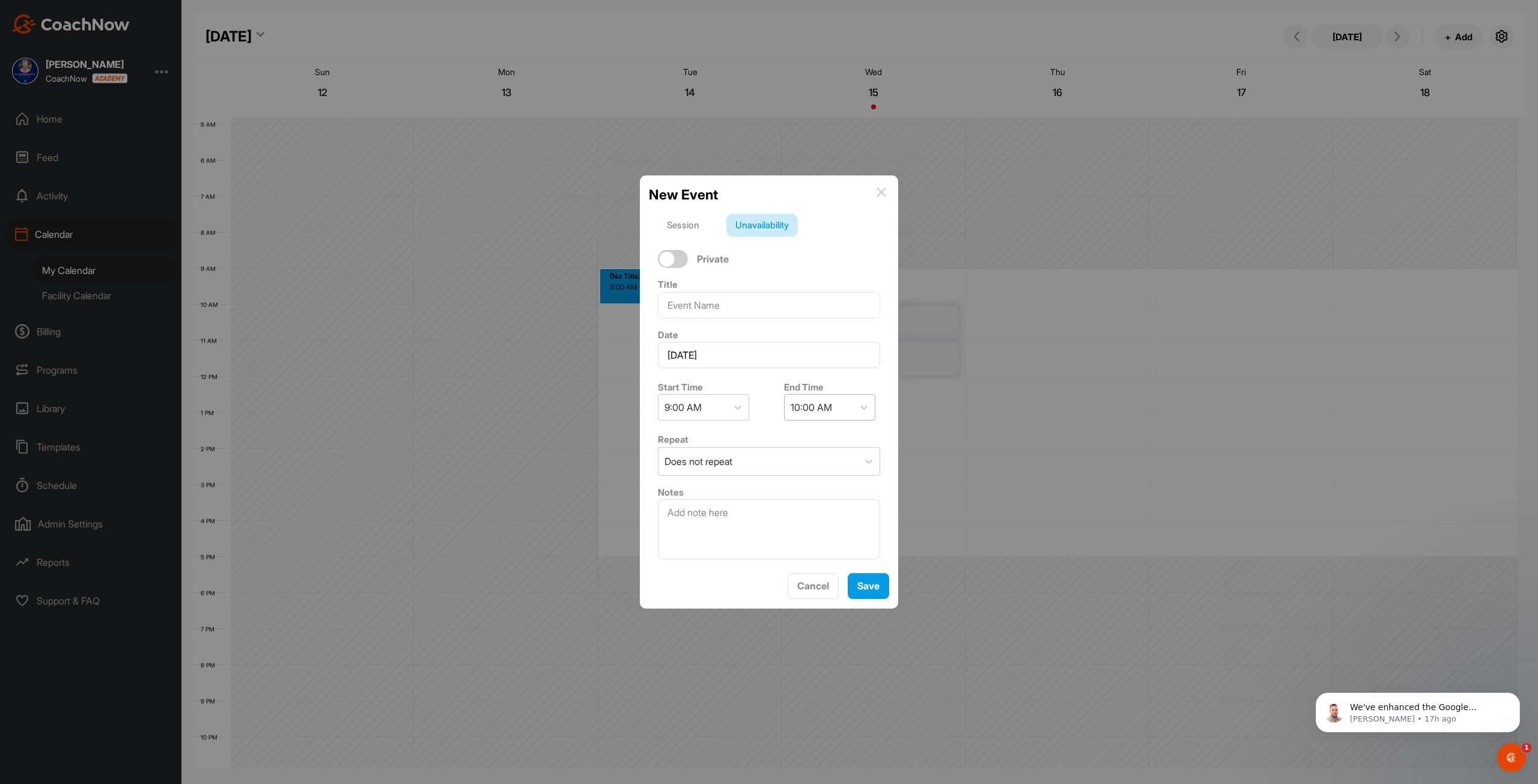
click at [764, 401] on div "10:00 AM" at bounding box center [812, 407] width 42 height 14
click at [764, 565] on div "6:00 PM" at bounding box center [825, 559] width 91 height 24
click at [703, 300] on input at bounding box center [769, 305] width 222 height 26
type input "Biderman Pro-Pro"
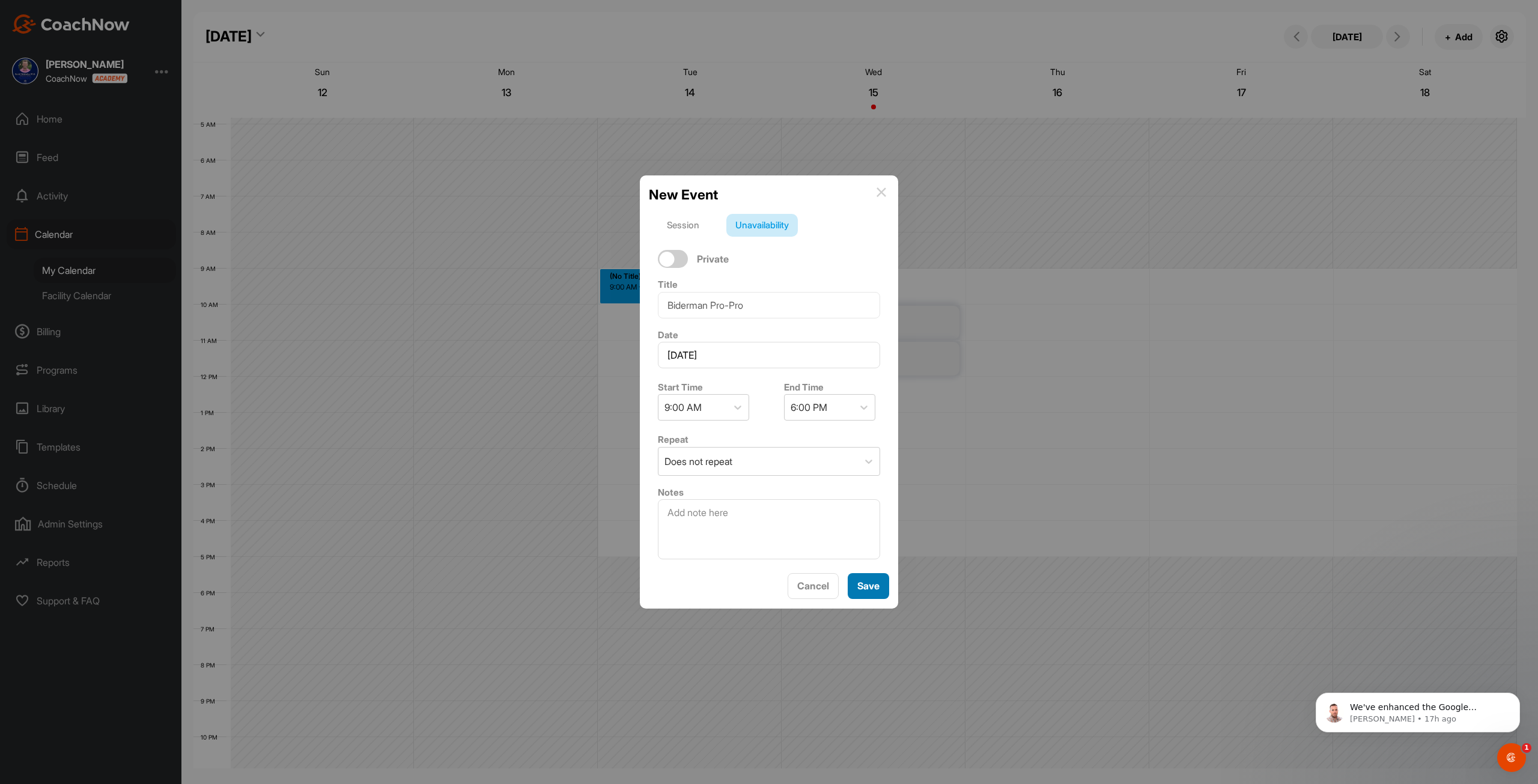
click at [764, 588] on span "Save" at bounding box center [868, 586] width 22 height 12
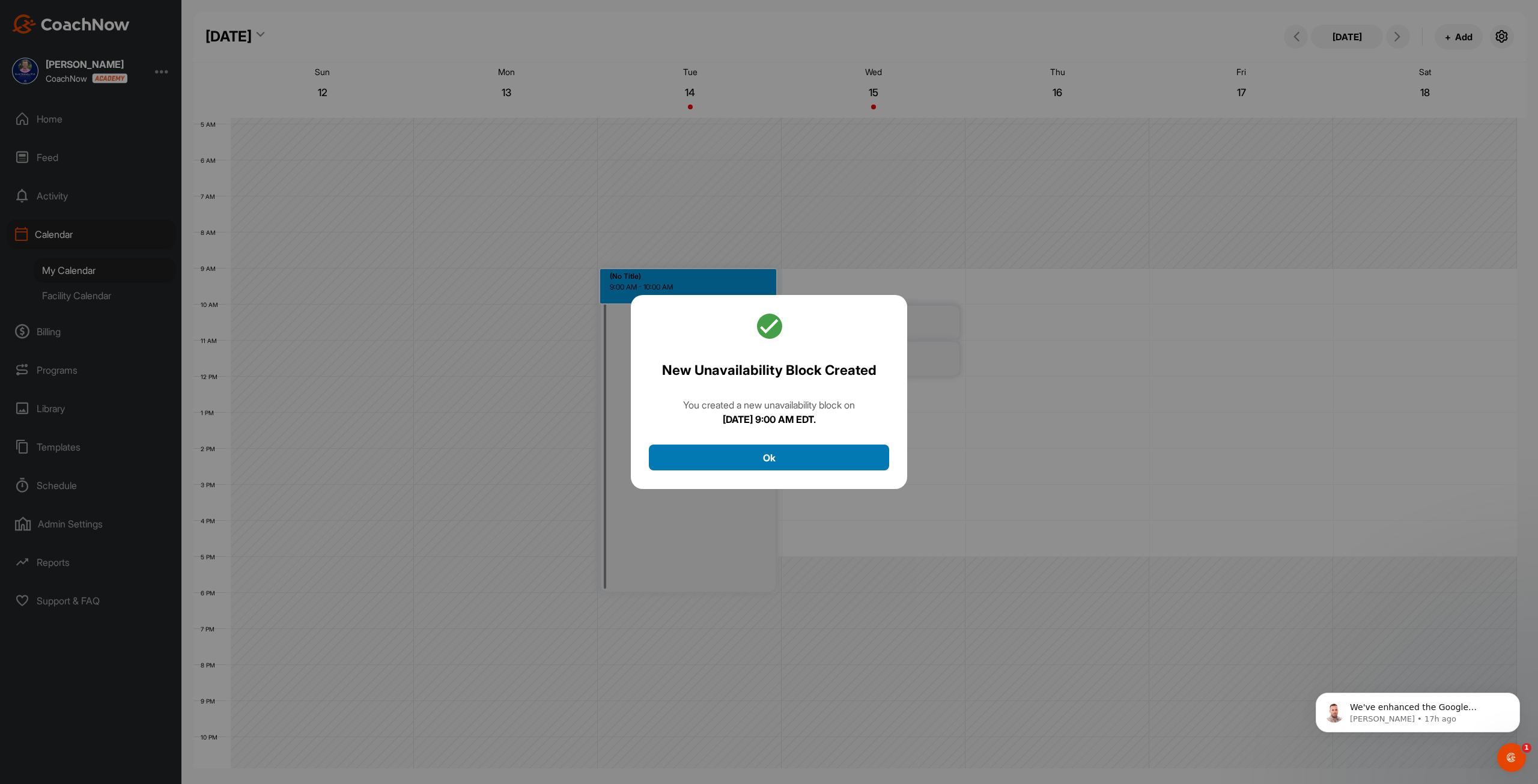
click at [764, 461] on button "Ok" at bounding box center [769, 457] width 240 height 26
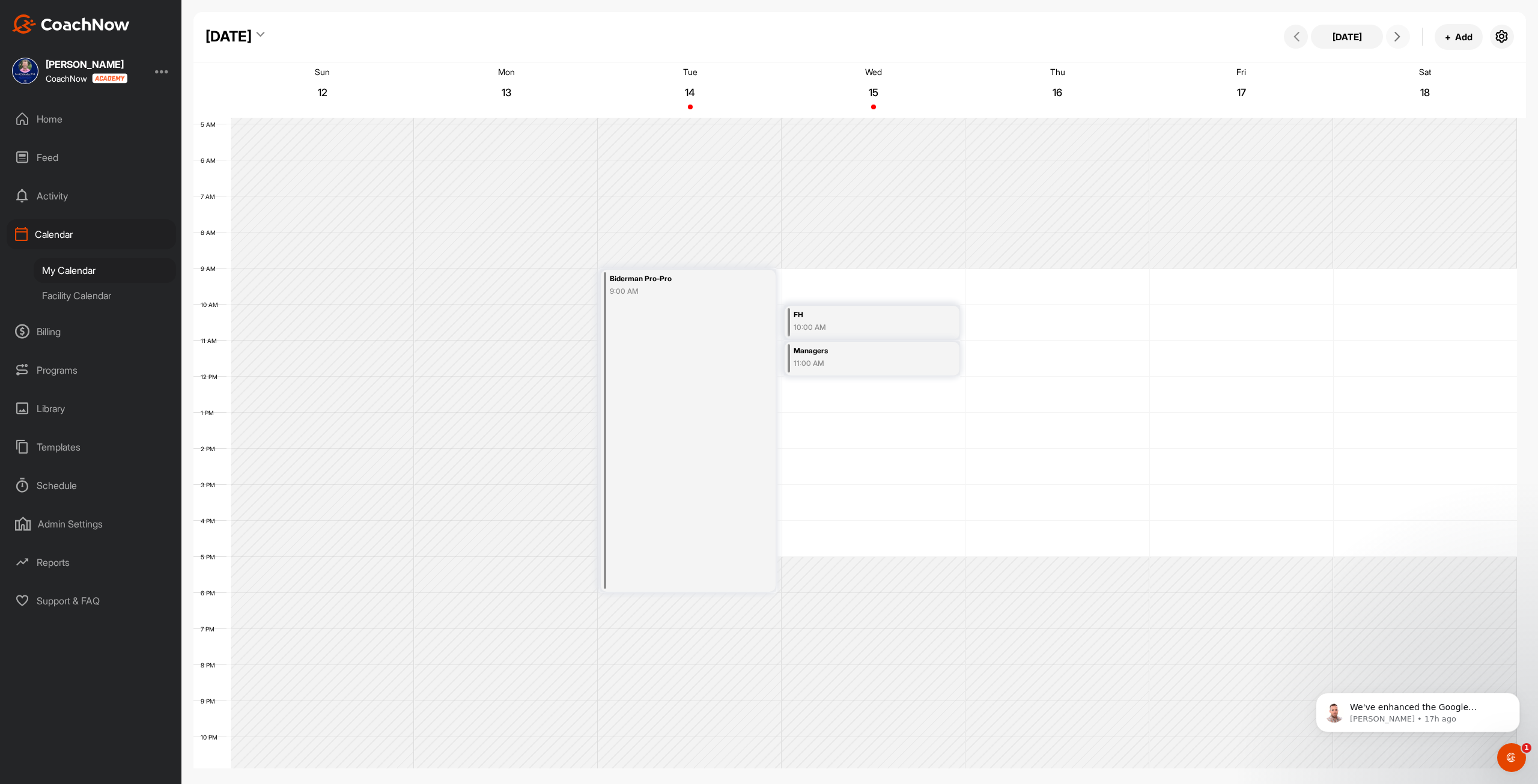
click at [764, 37] on icon at bounding box center [1397, 37] width 10 height 10
